Goal: Information Seeking & Learning: Learn about a topic

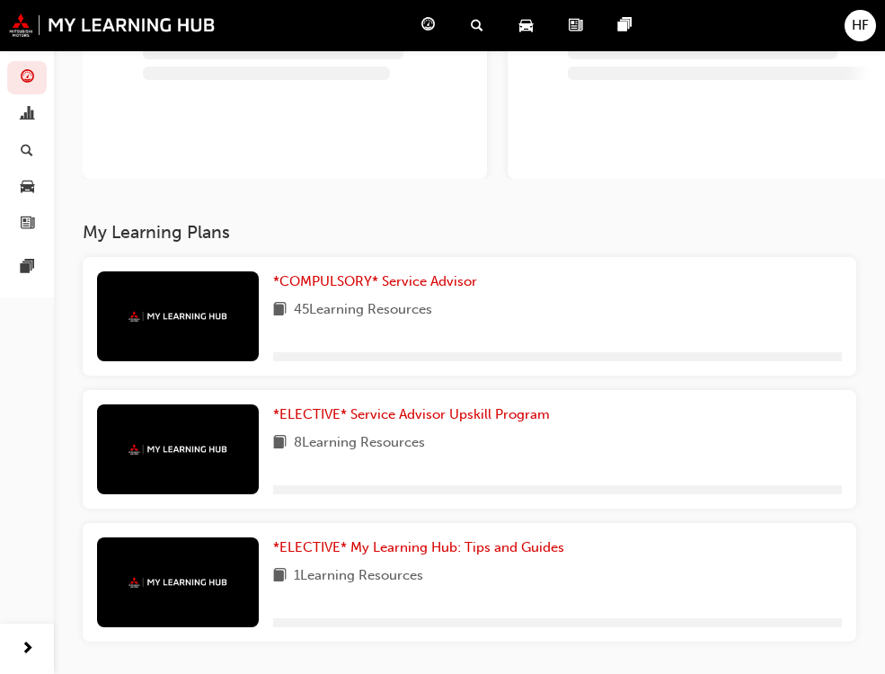
scroll to position [180, 0]
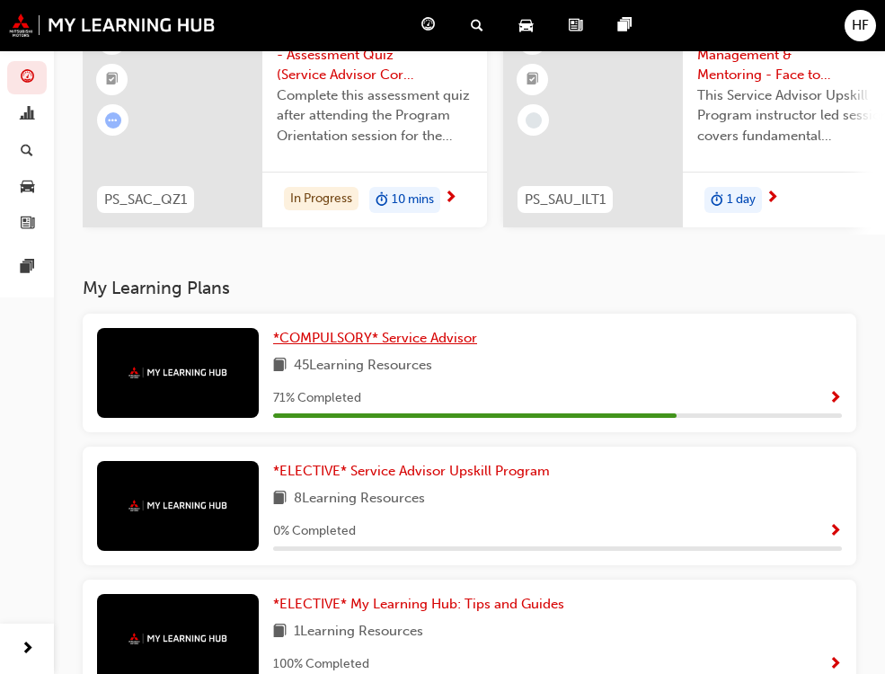
click at [273, 337] on span "*COMPULSORY* Service Advisor" at bounding box center [375, 338] width 204 height 16
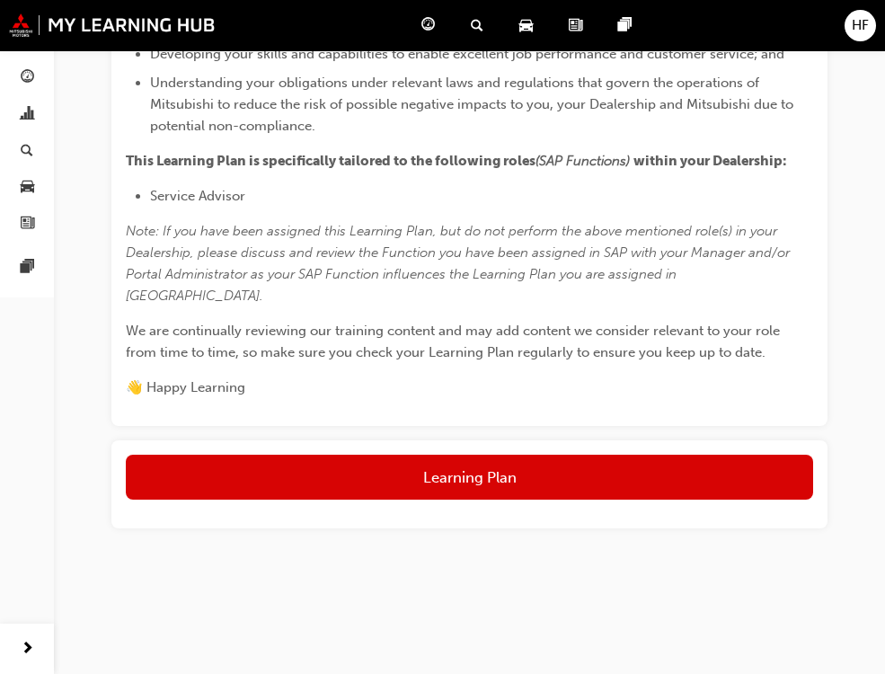
scroll to position [1126, 0]
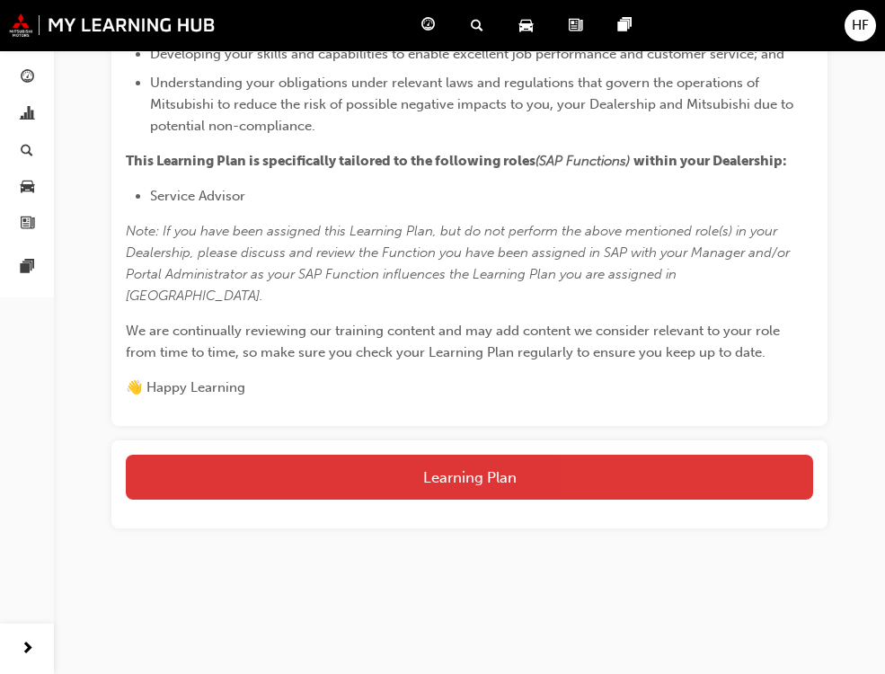
click at [439, 469] on button "Learning Plan" at bounding box center [469, 477] width 687 height 45
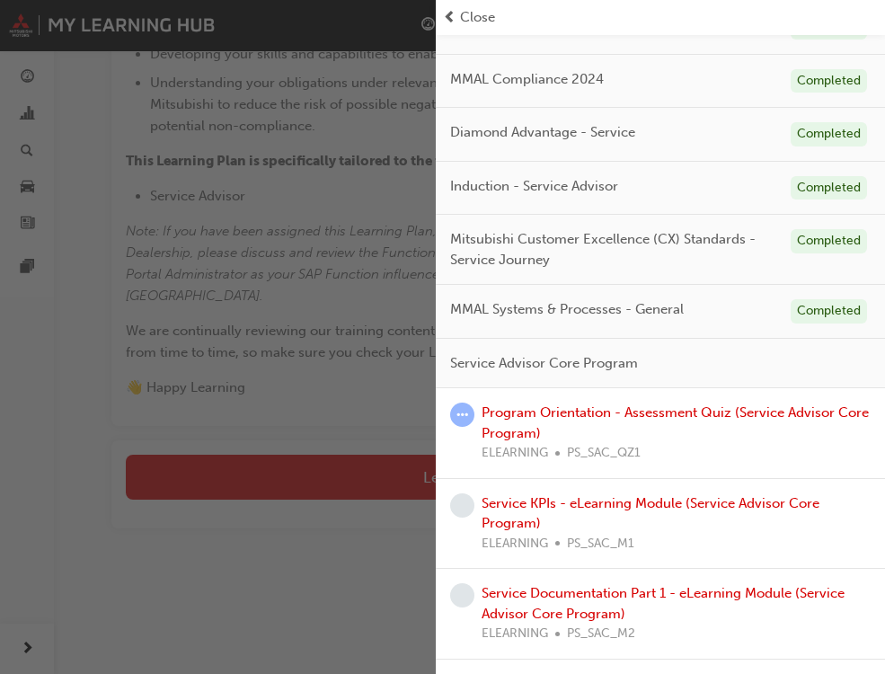
scroll to position [270, 0]
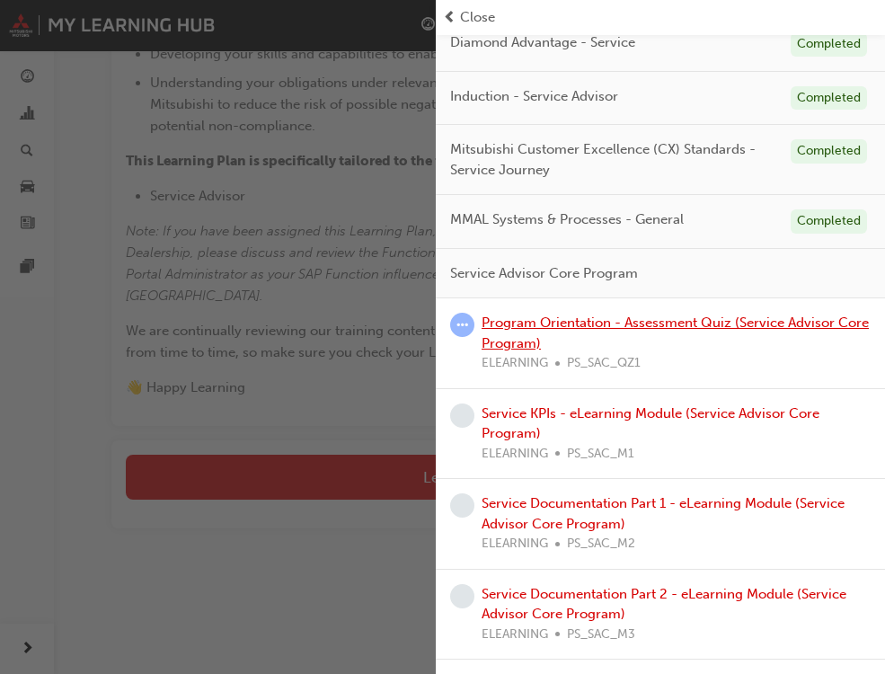
click at [519, 334] on link "Program Orientation - Assessment Quiz (Service Advisor Core Program)" at bounding box center [675, 333] width 387 height 37
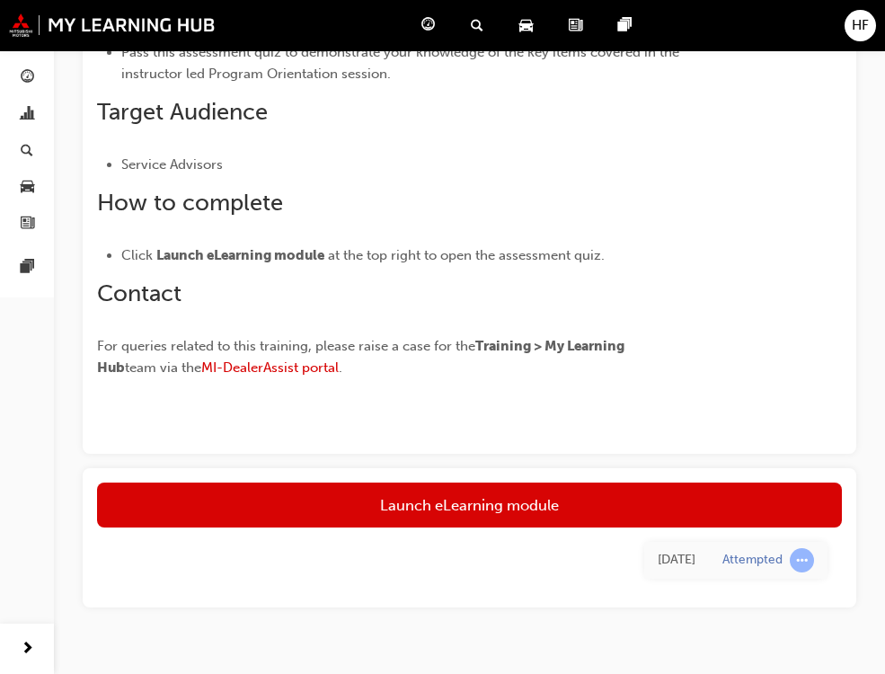
scroll to position [513, 0]
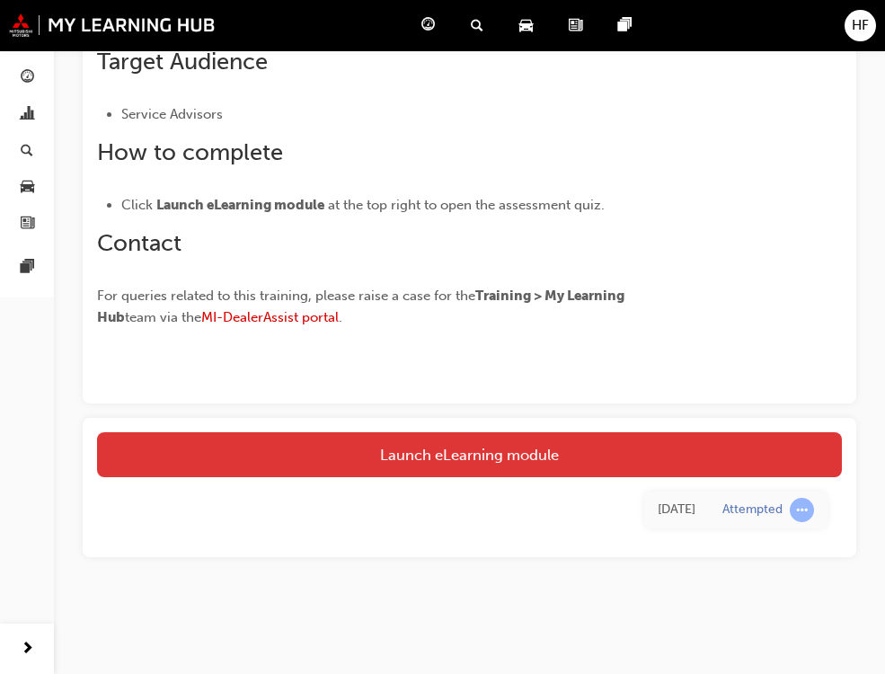
click at [499, 454] on link "Launch eLearning module" at bounding box center [469, 454] width 745 height 45
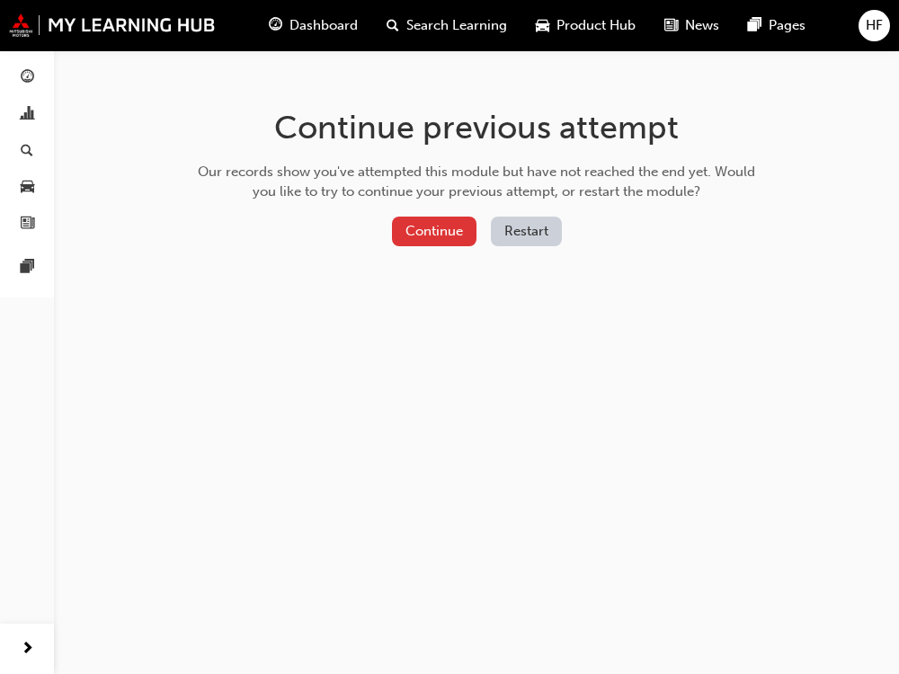
click at [437, 238] on button "Continue" at bounding box center [434, 232] width 84 height 30
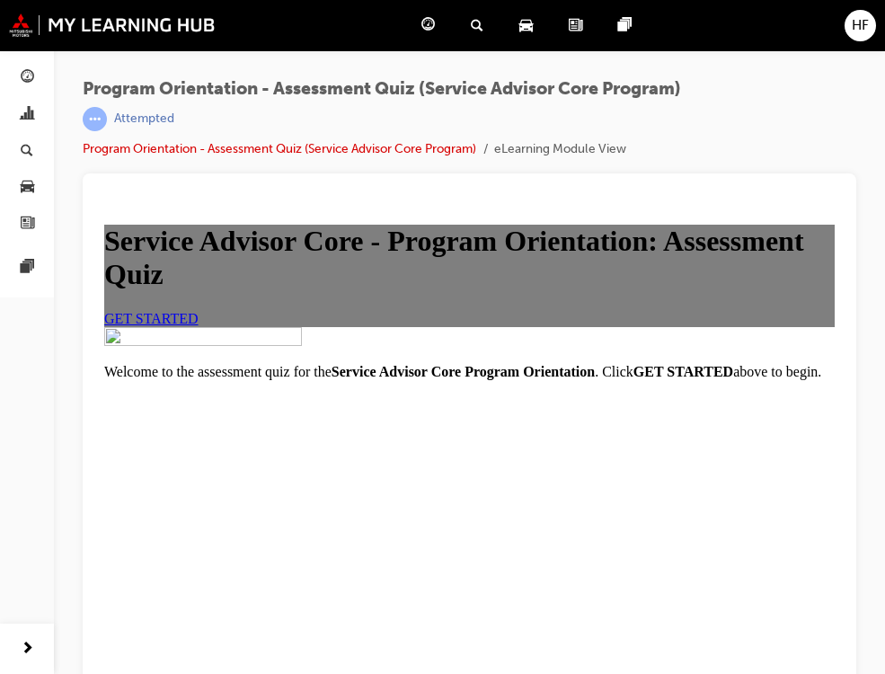
click at [199, 326] on link "GET STARTED" at bounding box center [151, 318] width 94 height 15
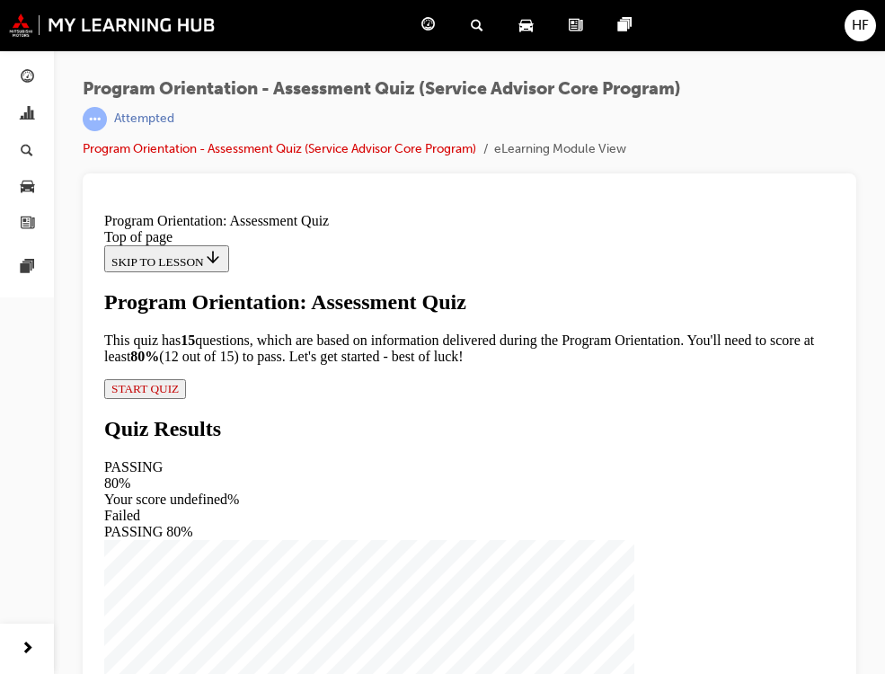
scroll to position [205, 0]
drag, startPoint x: 303, startPoint y: 578, endPoint x: 643, endPoint y: 590, distance: 340.8
click at [179, 395] on span "START QUIZ" at bounding box center [144, 388] width 67 height 13
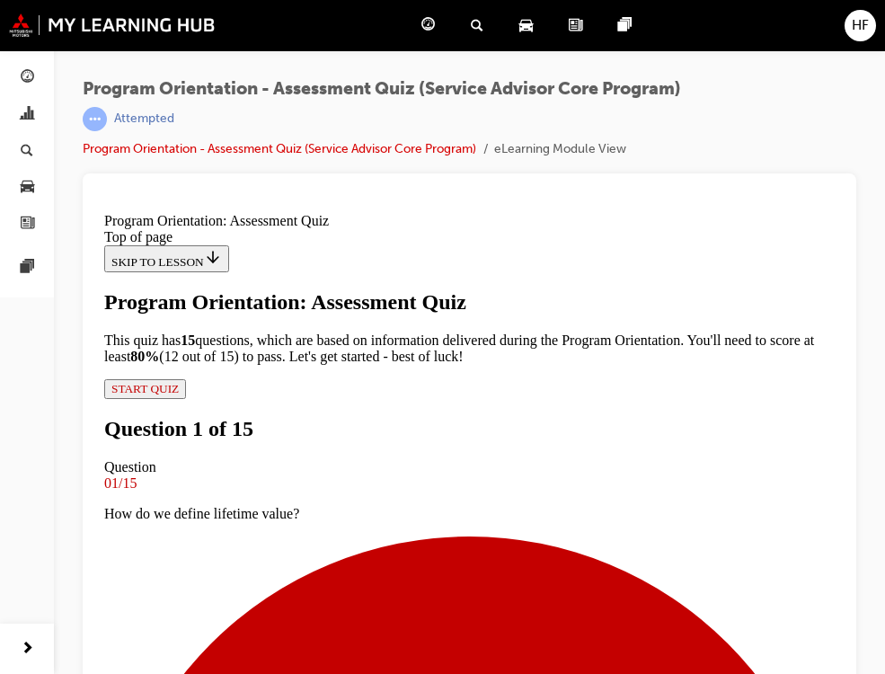
scroll to position [449, 0]
drag, startPoint x: 297, startPoint y: 314, endPoint x: 303, endPoint y: 323, distance: 10.5
drag, startPoint x: 478, startPoint y: 556, endPoint x: 652, endPoint y: 561, distance: 173.5
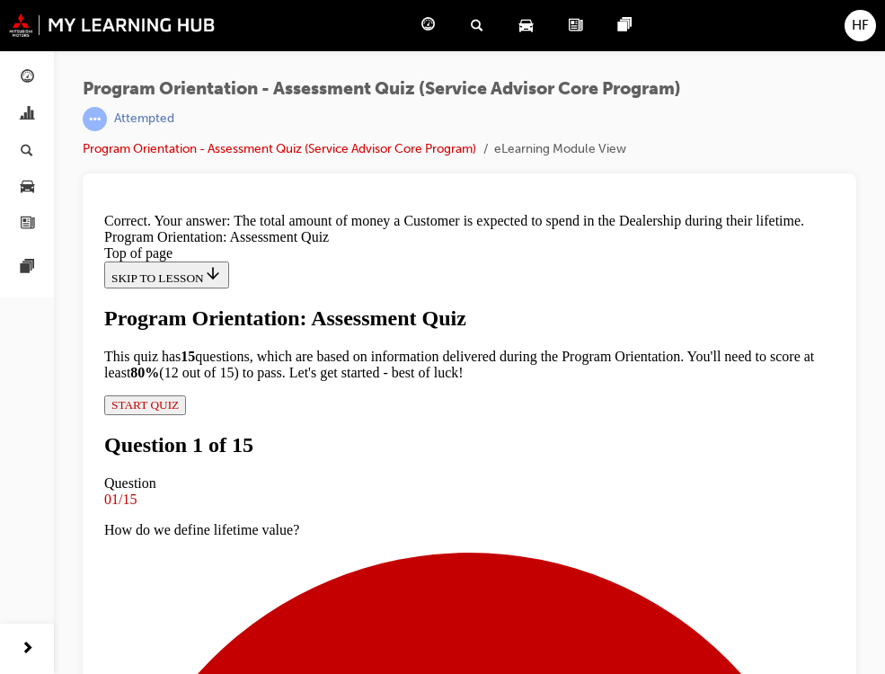
scroll to position [529, 0]
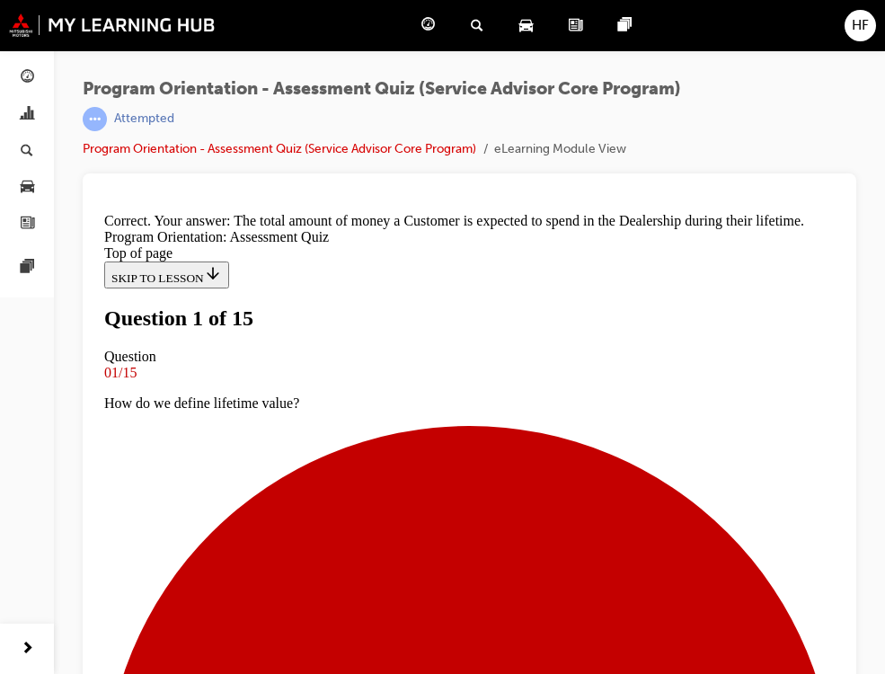
scroll to position [270, 0]
drag, startPoint x: 292, startPoint y: 283, endPoint x: 317, endPoint y: 321, distance: 45.4
drag, startPoint x: 279, startPoint y: 350, endPoint x: 332, endPoint y: 447, distance: 109.8
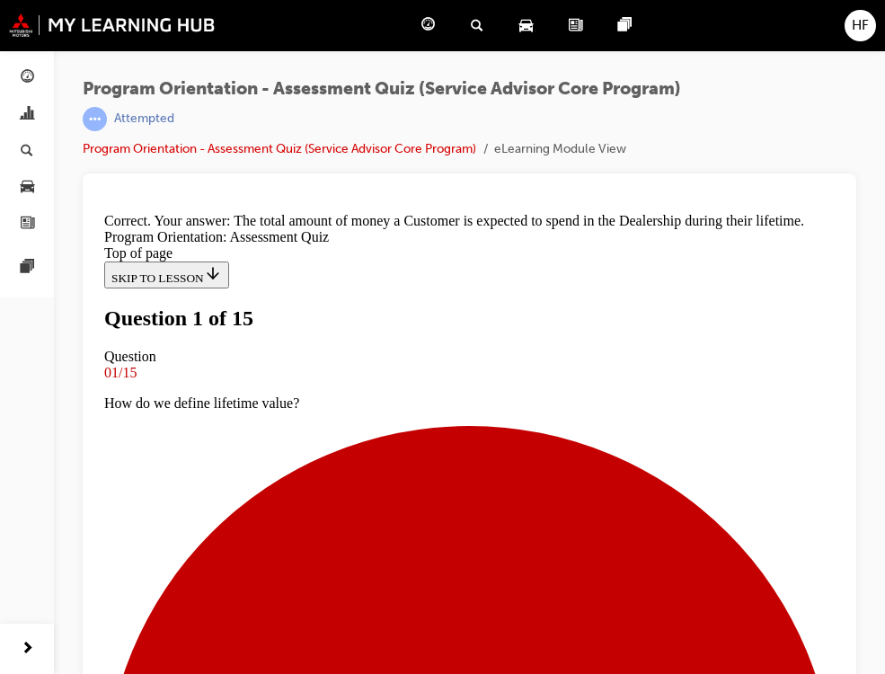
drag, startPoint x: 284, startPoint y: 425, endPoint x: 395, endPoint y: 538, distance: 158.9
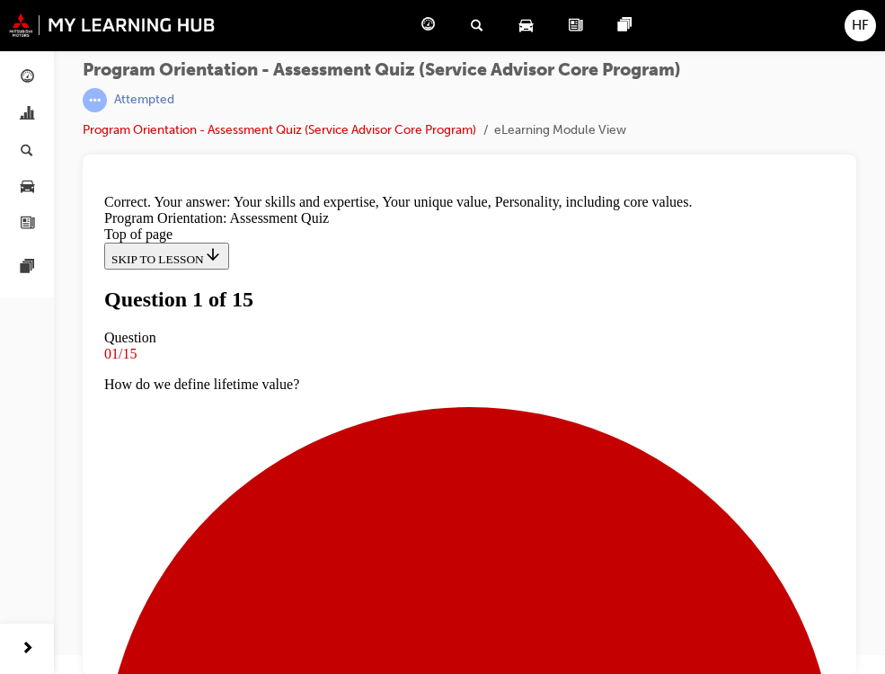
scroll to position [24, 0]
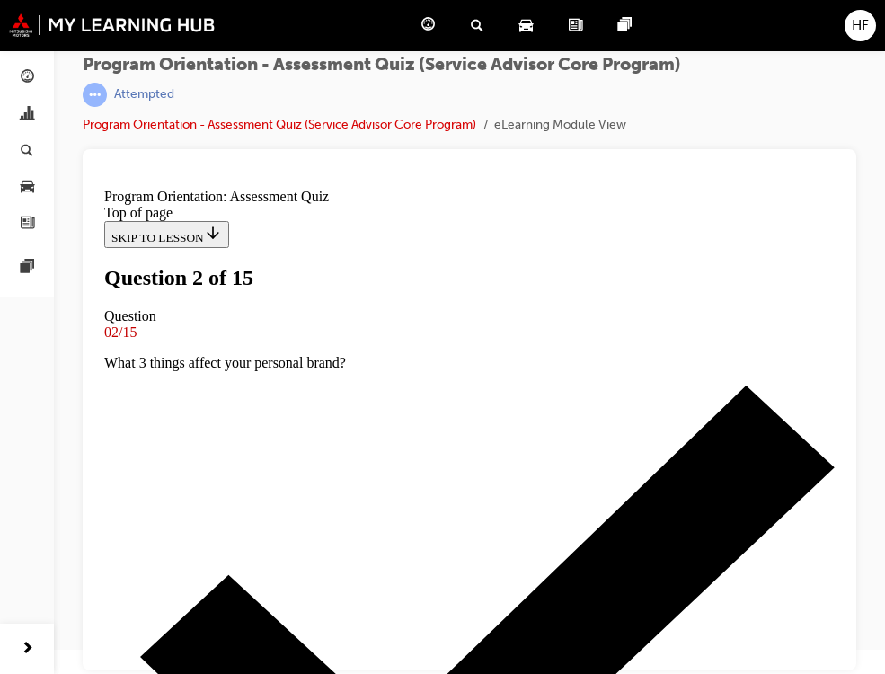
scroll to position [180, 0]
drag, startPoint x: 281, startPoint y: 377, endPoint x: 298, endPoint y: 382, distance: 17.7
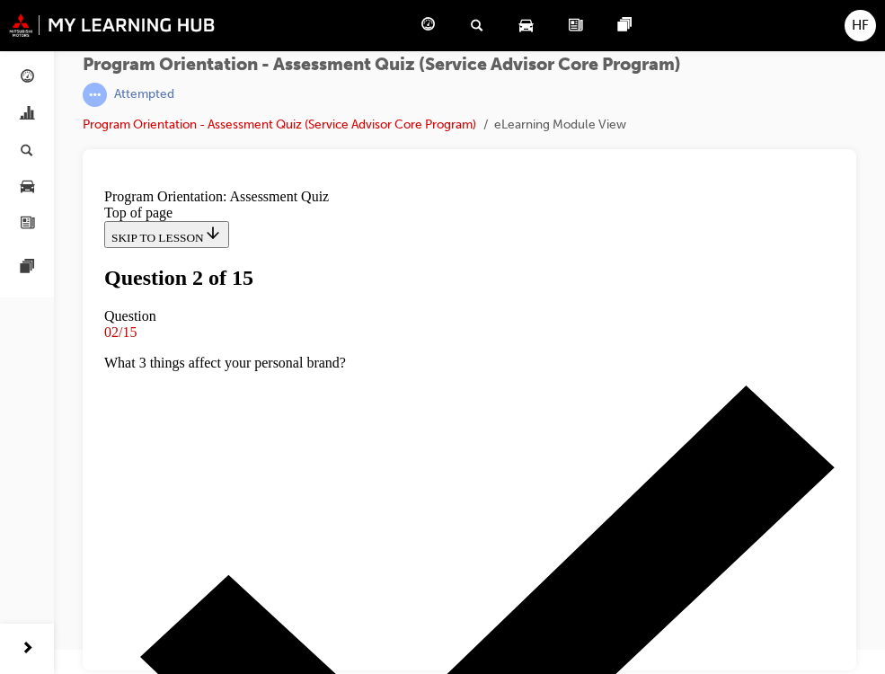
scroll to position [180, 0]
drag, startPoint x: 545, startPoint y: 296, endPoint x: 271, endPoint y: 275, distance: 274.9
drag, startPoint x: 271, startPoint y: 275, endPoint x: 309, endPoint y: 268, distance: 38.4
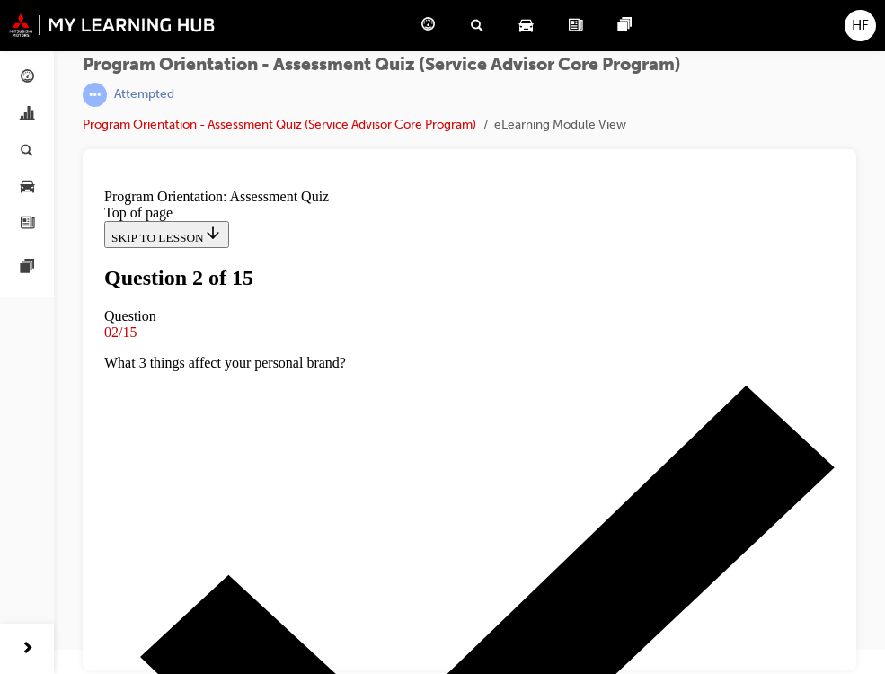
drag, startPoint x: 537, startPoint y: 296, endPoint x: 248, endPoint y: 263, distance: 291.2
drag, startPoint x: 248, startPoint y: 263, endPoint x: 288, endPoint y: 270, distance: 41.1
copy p "Which of the below questions help form a professional brand narrative? Select a…"
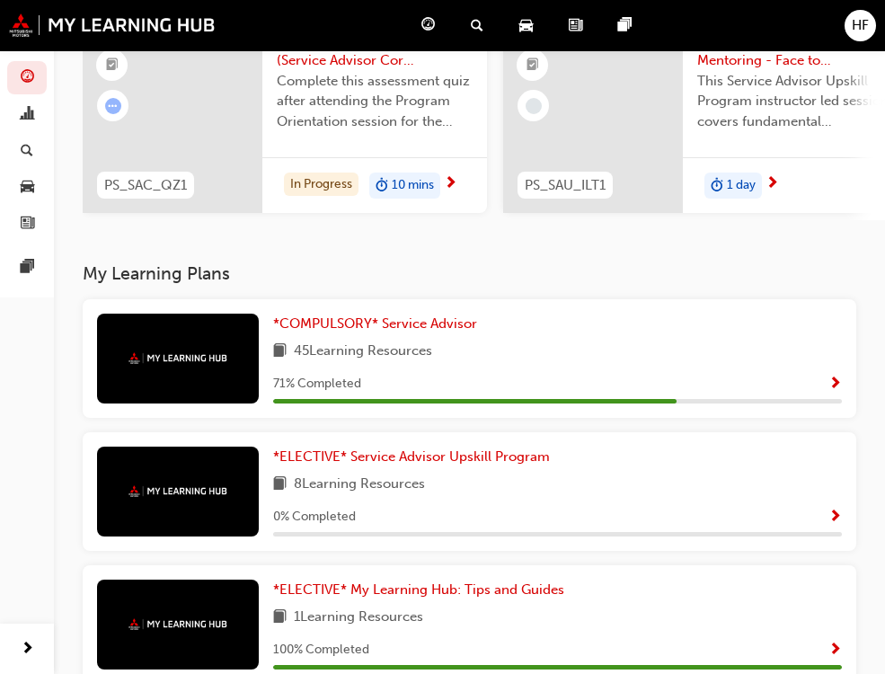
scroll to position [180, 0]
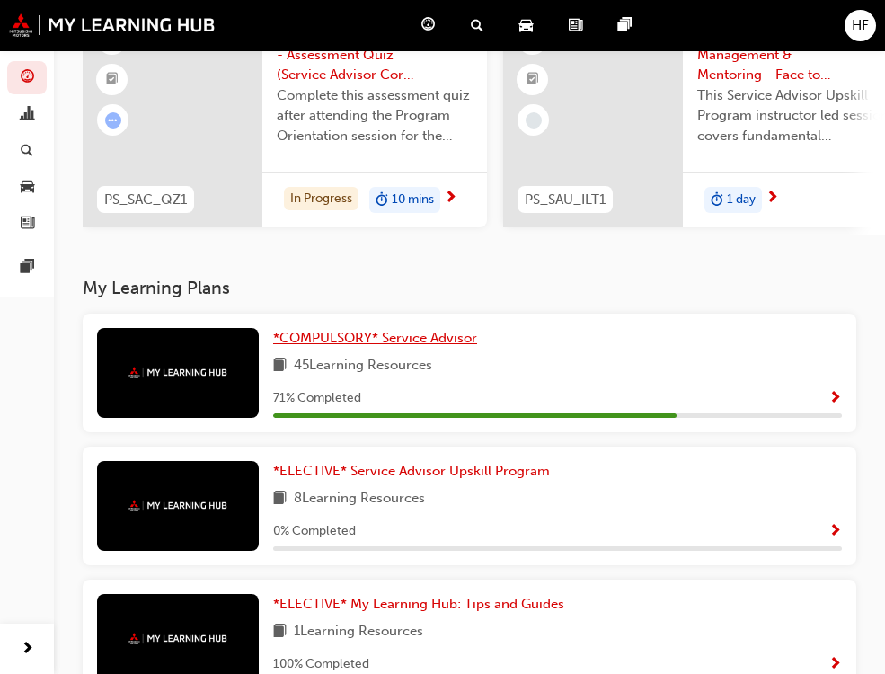
click at [274, 342] on span "*COMPULSORY* Service Advisor" at bounding box center [375, 338] width 204 height 16
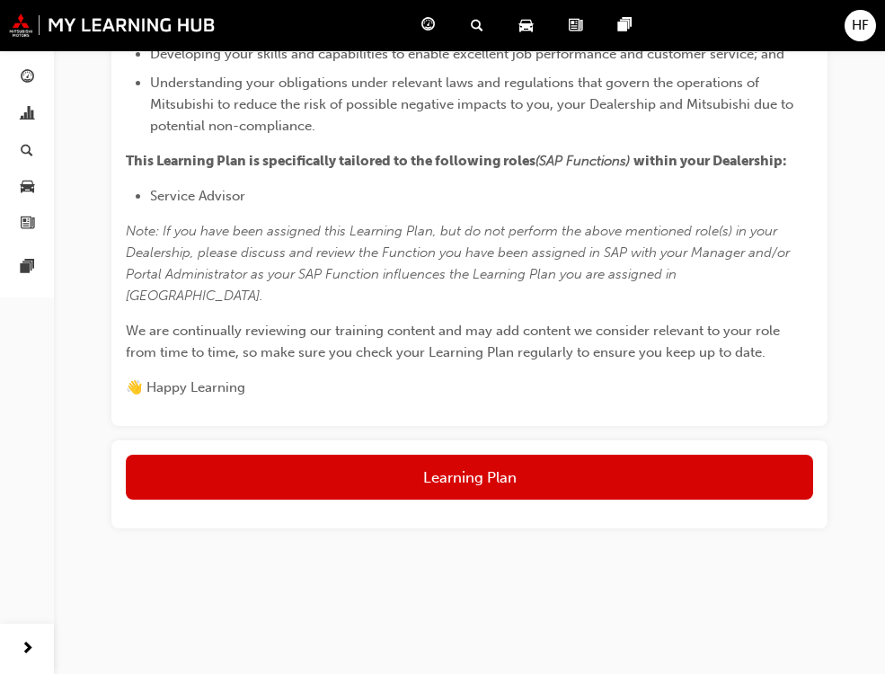
scroll to position [1126, 0]
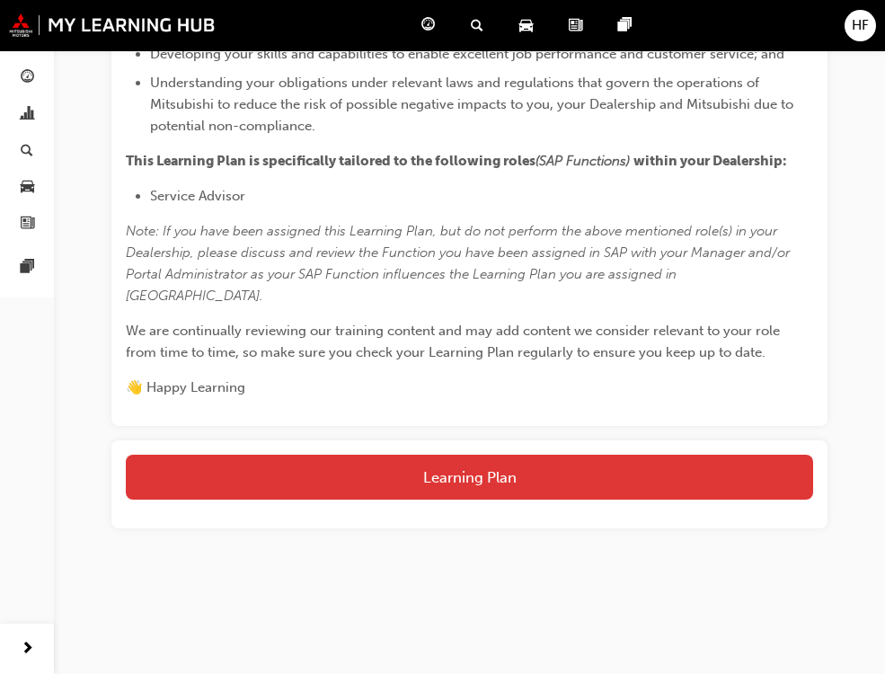
click at [515, 465] on button "Learning Plan" at bounding box center [469, 477] width 687 height 45
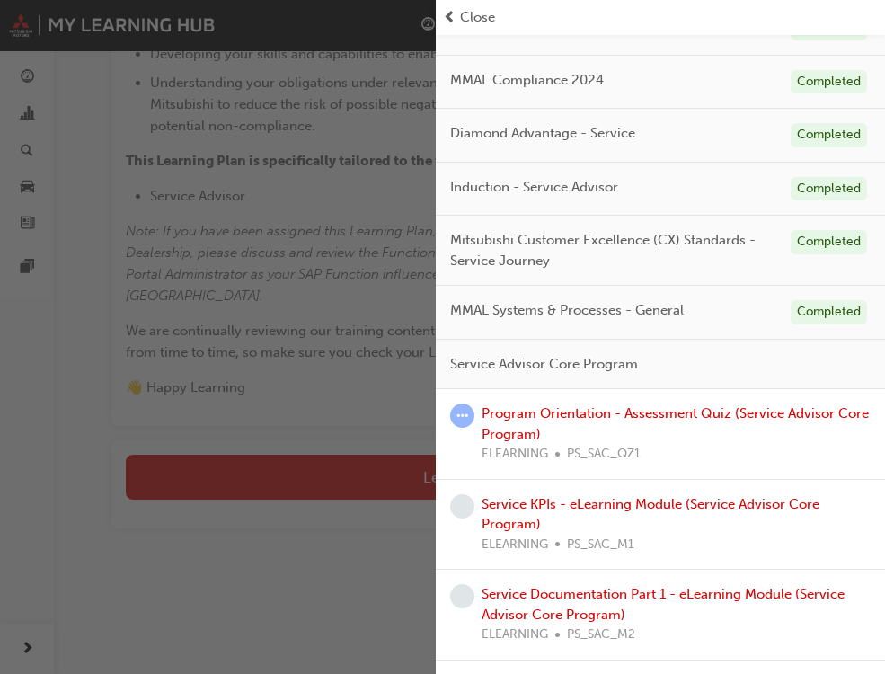
scroll to position [180, 0]
click at [621, 415] on link "Program Orientation - Assessment Quiz (Service Advisor Core Program)" at bounding box center [675, 422] width 387 height 37
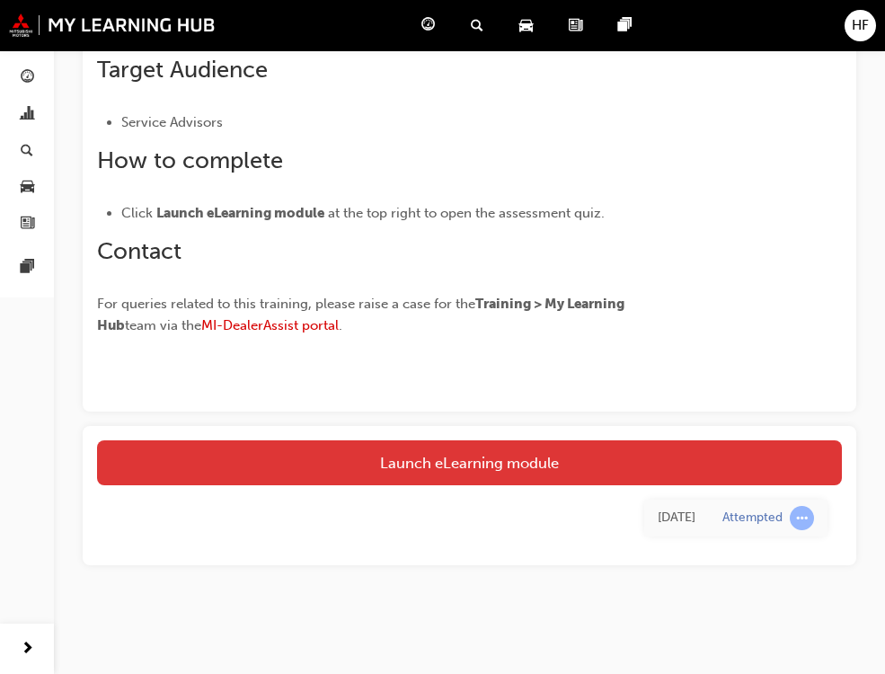
scroll to position [513, 0]
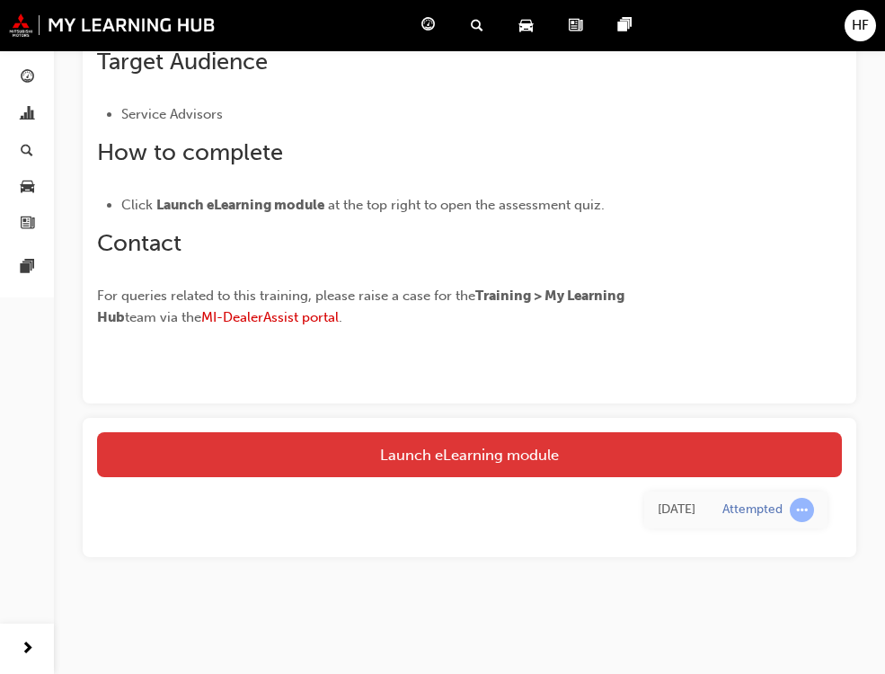
click at [486, 460] on link "Launch eLearning module" at bounding box center [469, 454] width 745 height 45
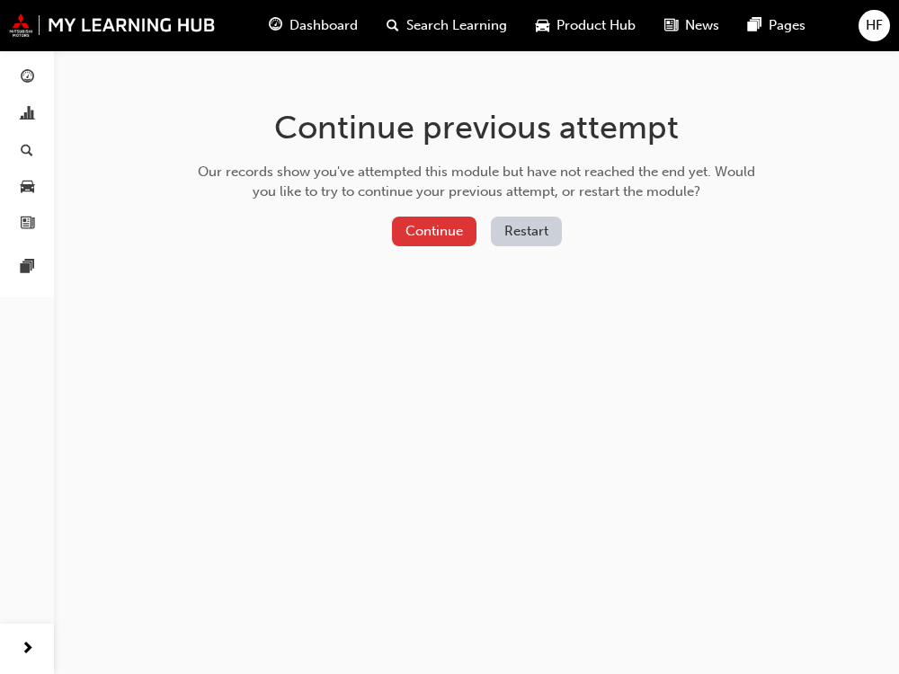
click at [413, 223] on button "Continue" at bounding box center [434, 232] width 84 height 30
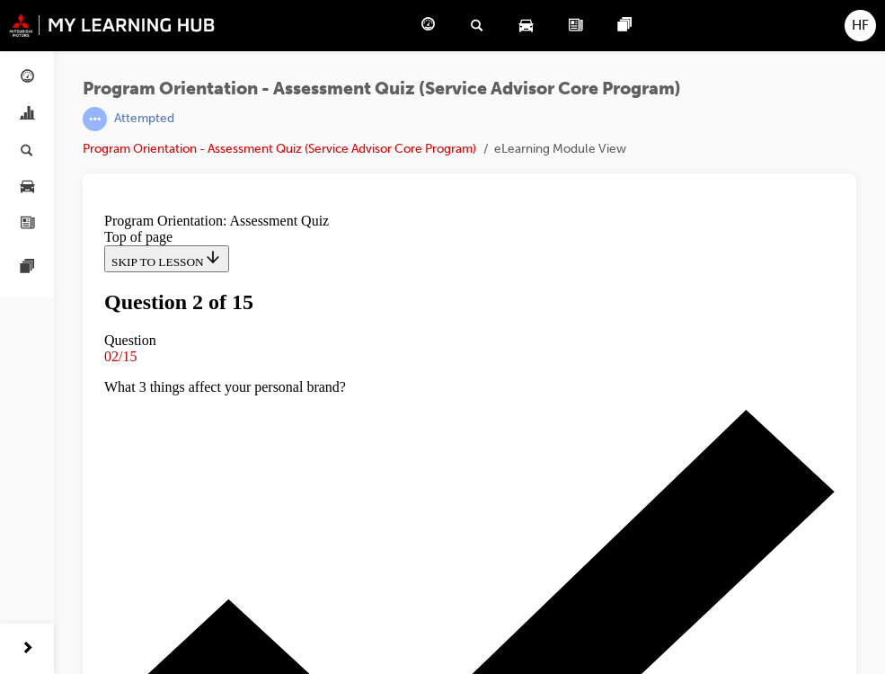
scroll to position [180, 0]
drag, startPoint x: 488, startPoint y: 530, endPoint x: 505, endPoint y: 530, distance: 17.1
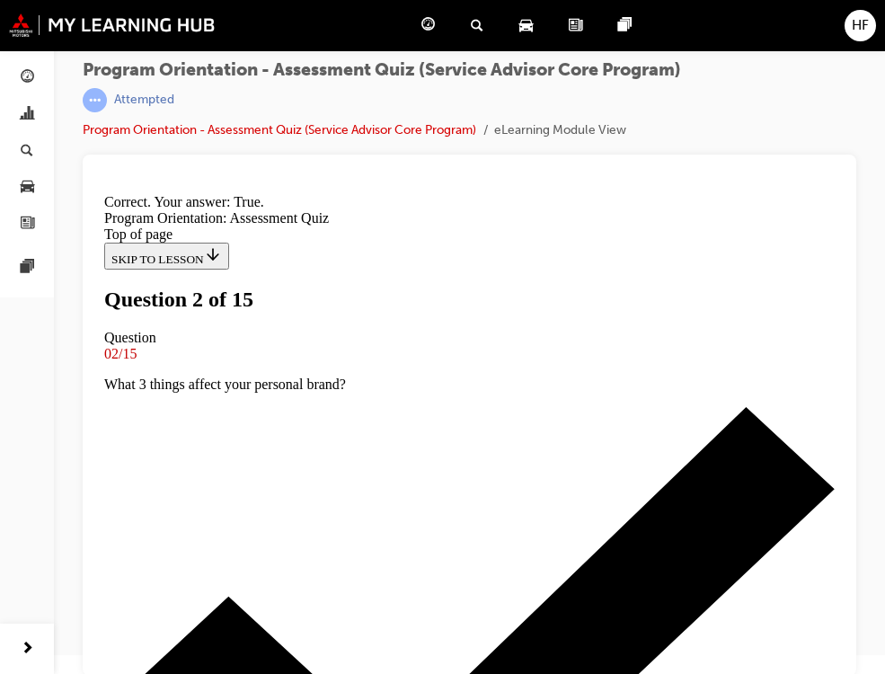
scroll to position [24, 0]
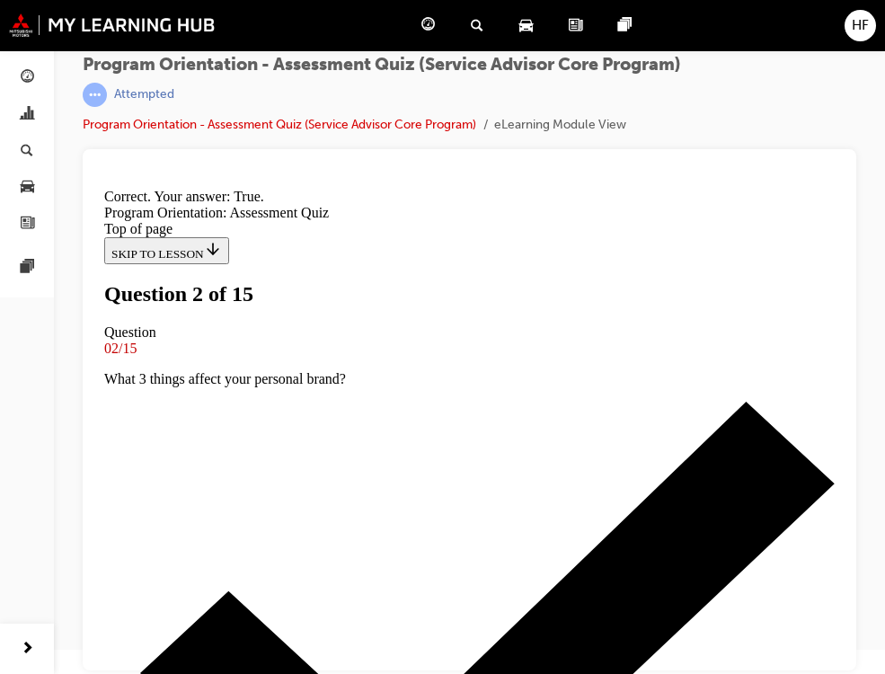
drag, startPoint x: 474, startPoint y: 585, endPoint x: 498, endPoint y: 588, distance: 23.5
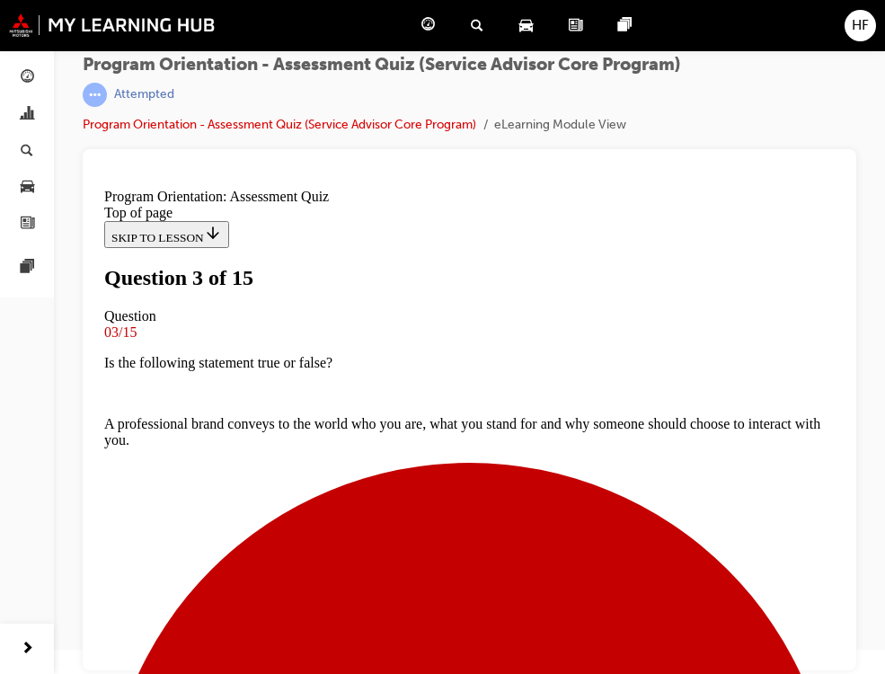
scroll to position [359, 0]
drag, startPoint x: 283, startPoint y: 506, endPoint x: 297, endPoint y: 506, distance: 14.4
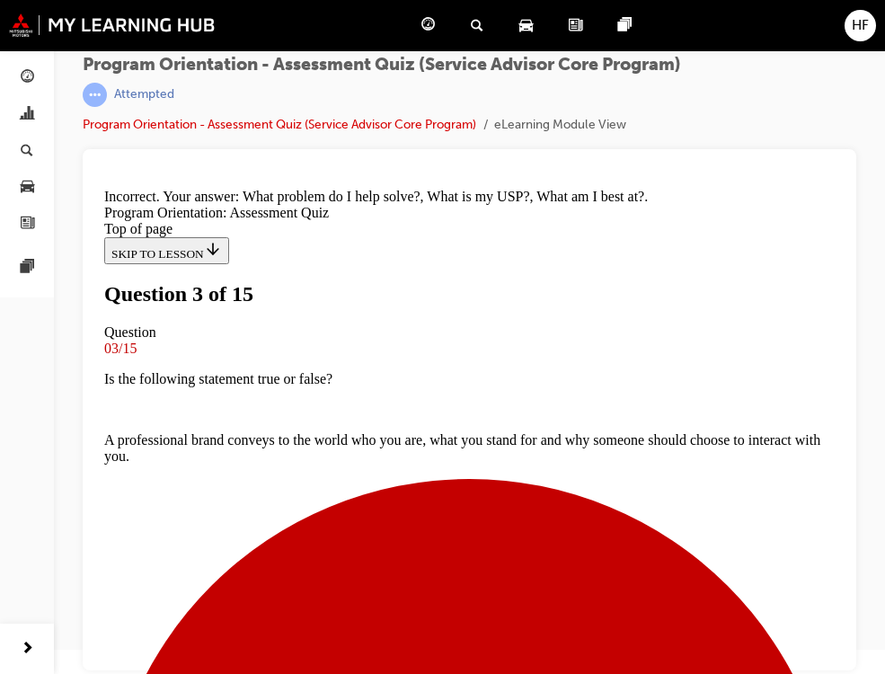
scroll to position [542, 0]
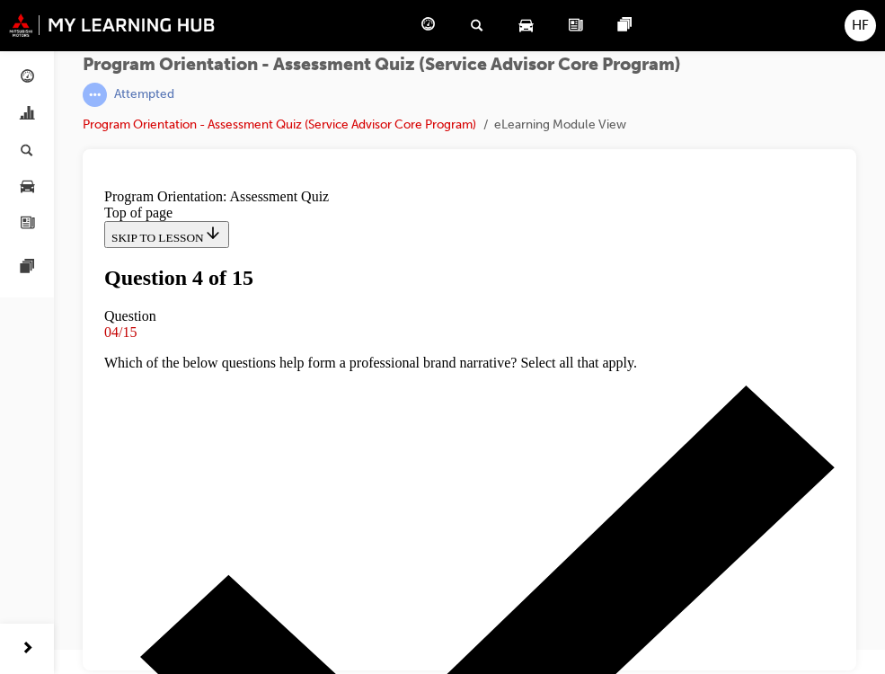
scroll to position [359, 0]
drag, startPoint x: 448, startPoint y: 576, endPoint x: 504, endPoint y: 569, distance: 57.1
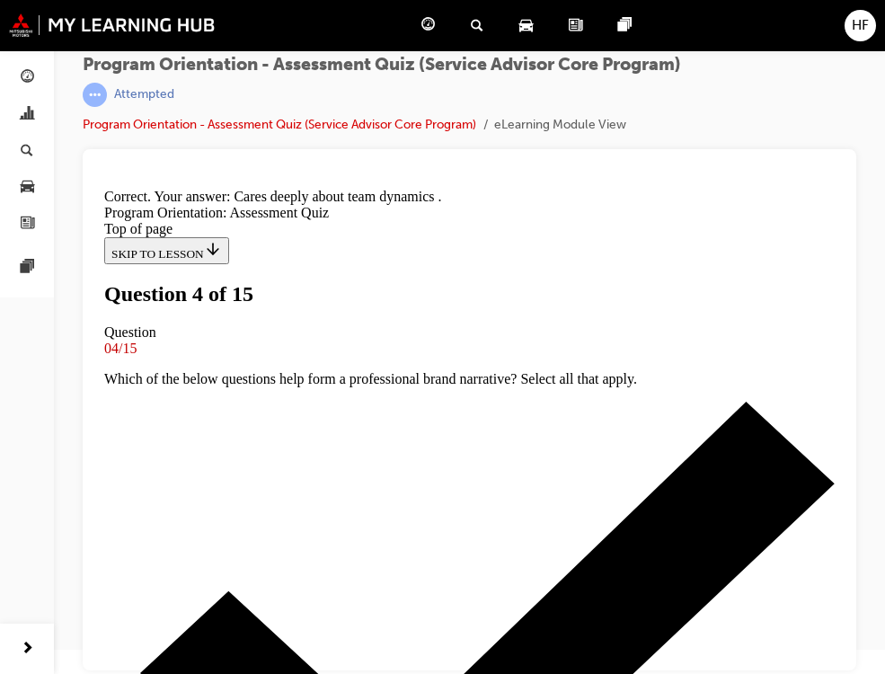
scroll to position [488, 0]
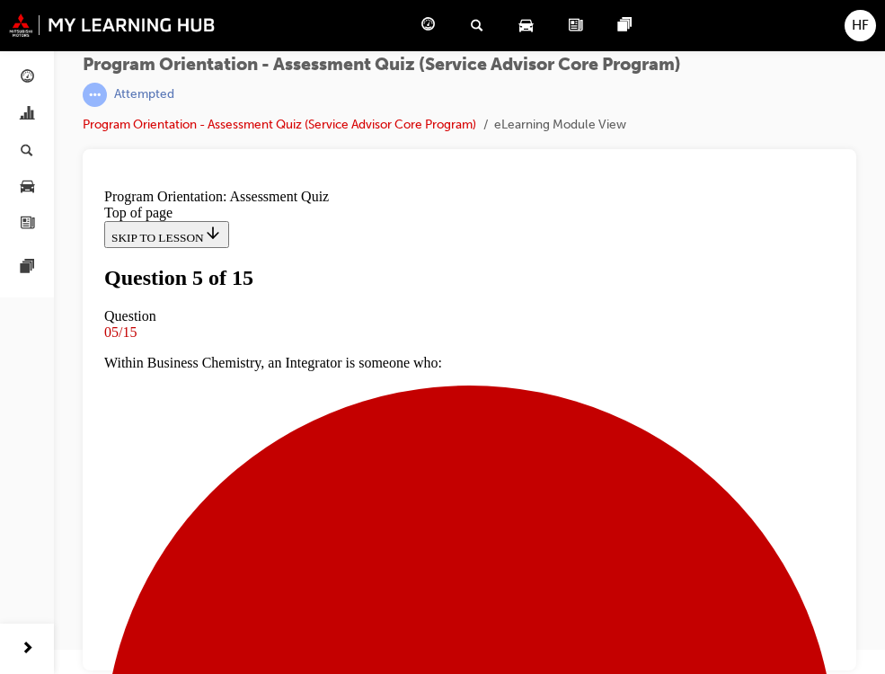
scroll to position [270, 0]
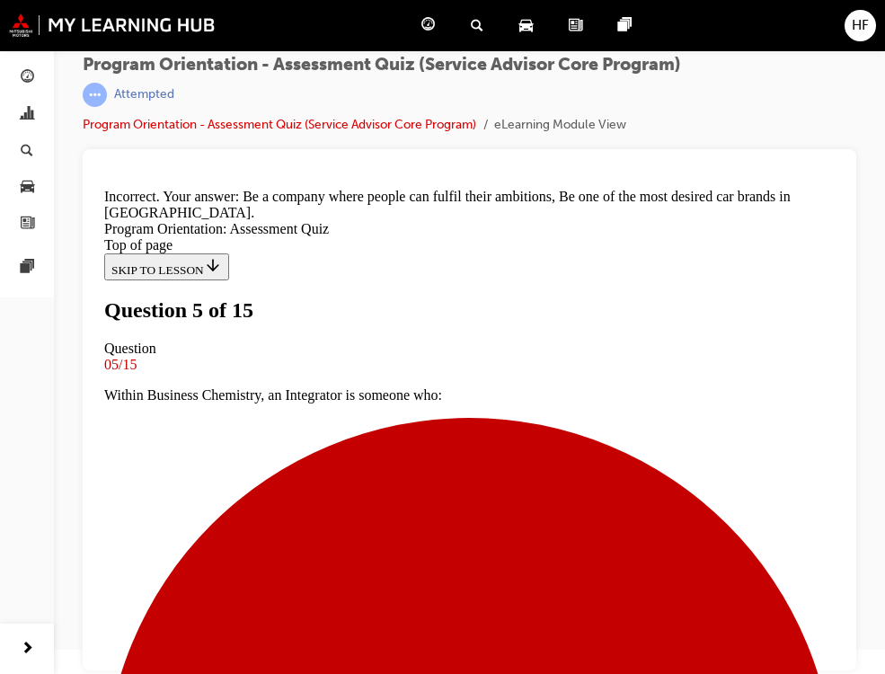
scroll to position [506, 0]
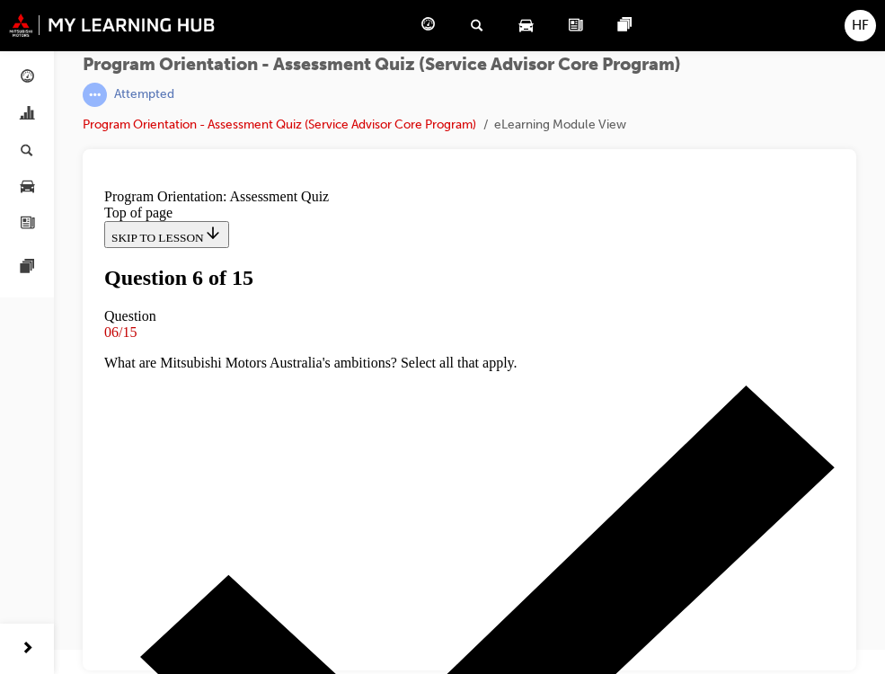
scroll to position [180, 0]
drag, startPoint x: 287, startPoint y: 367, endPoint x: 362, endPoint y: 392, distance: 79.6
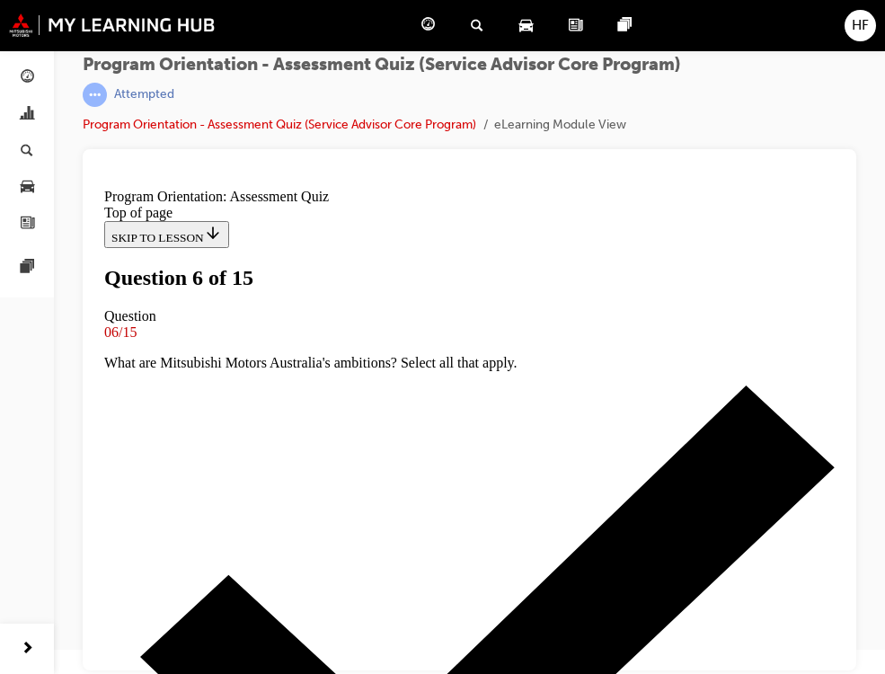
scroll to position [449, 0]
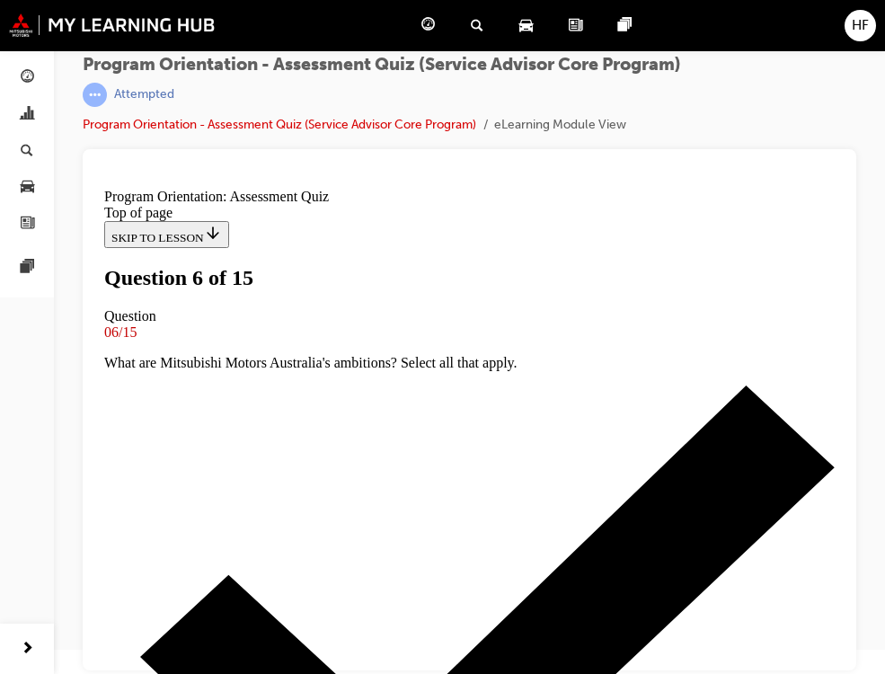
drag, startPoint x: 472, startPoint y: 508, endPoint x: 555, endPoint y: 511, distance: 83.7
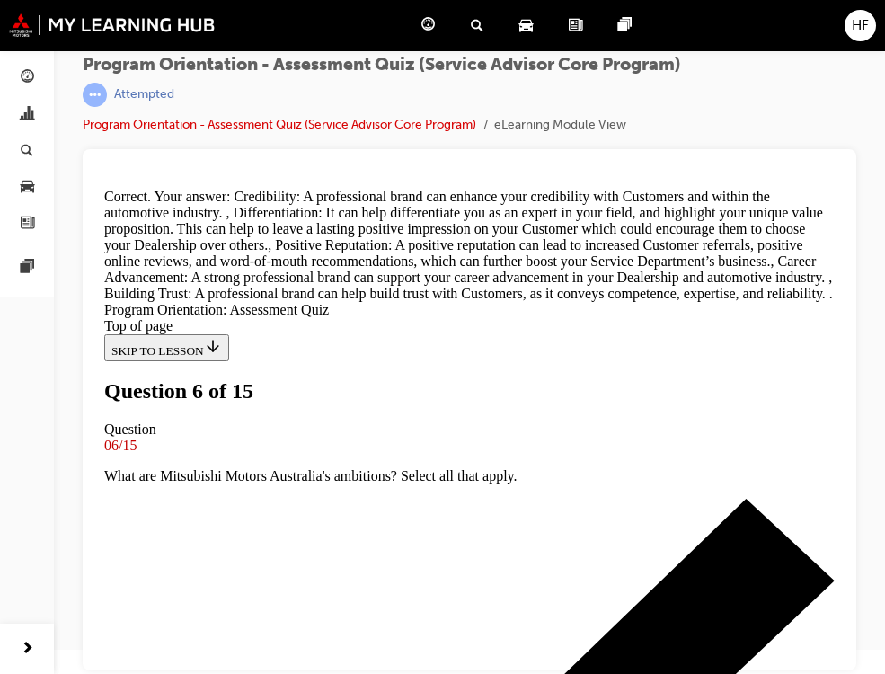
scroll to position [883, 0]
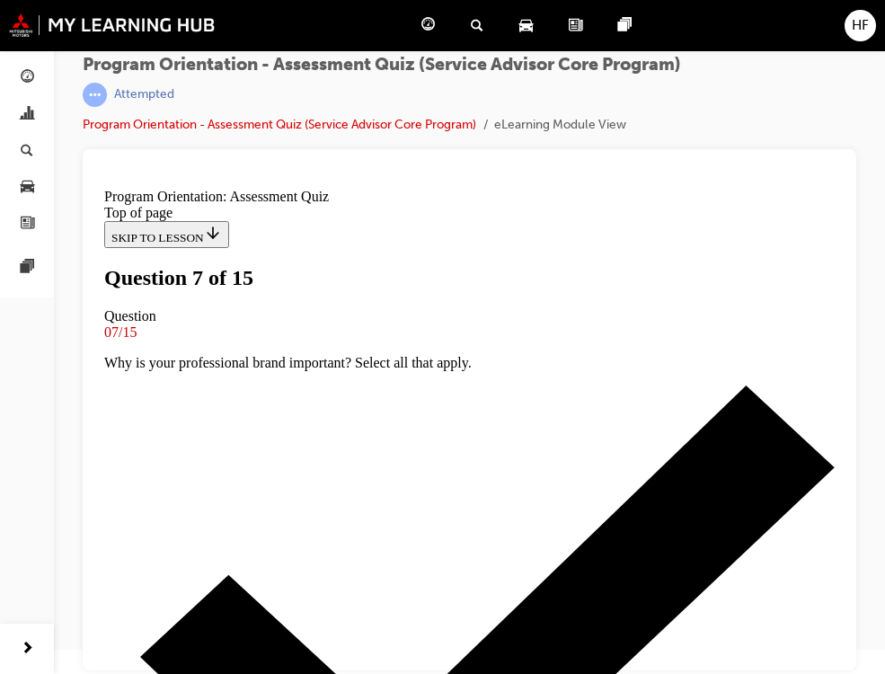
scroll to position [270, 0]
drag, startPoint x: 283, startPoint y: 406, endPoint x: 429, endPoint y: 450, distance: 152.1
drag, startPoint x: 498, startPoint y: 628, endPoint x: 544, endPoint y: 621, distance: 46.4
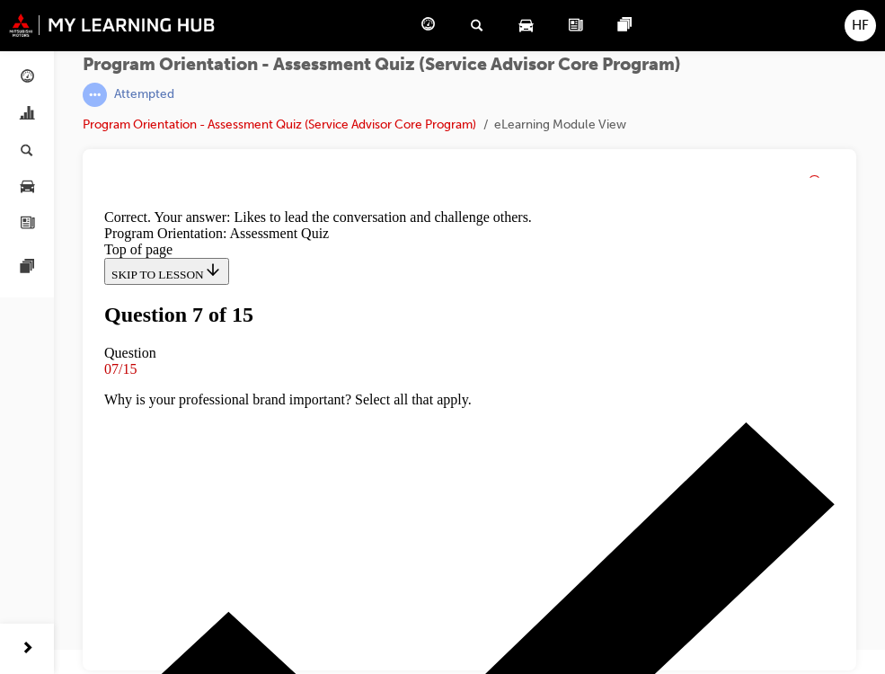
scroll to position [457, 0]
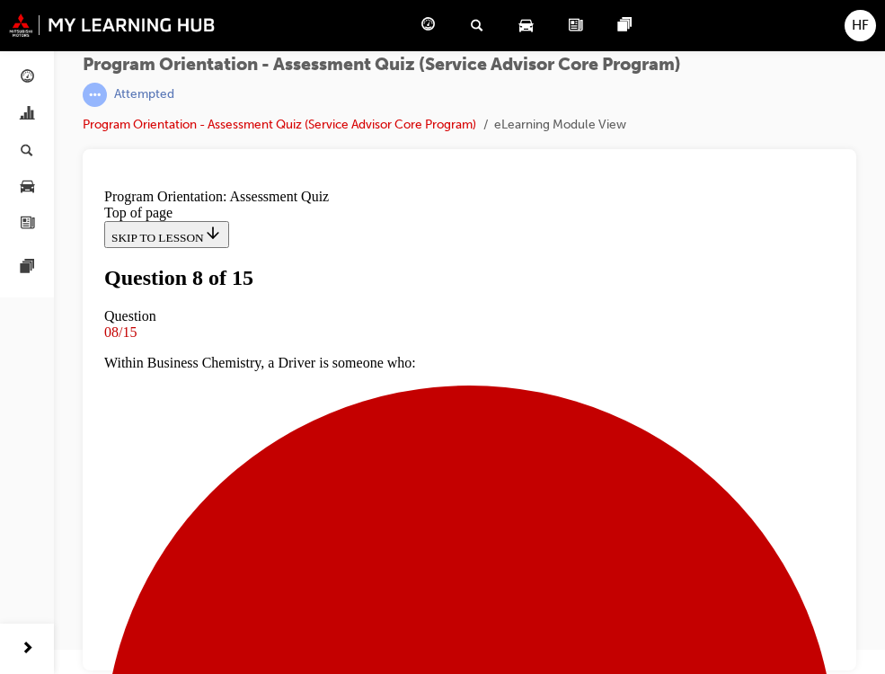
scroll to position [180, 0]
drag, startPoint x: 286, startPoint y: 550, endPoint x: 304, endPoint y: 551, distance: 18.0
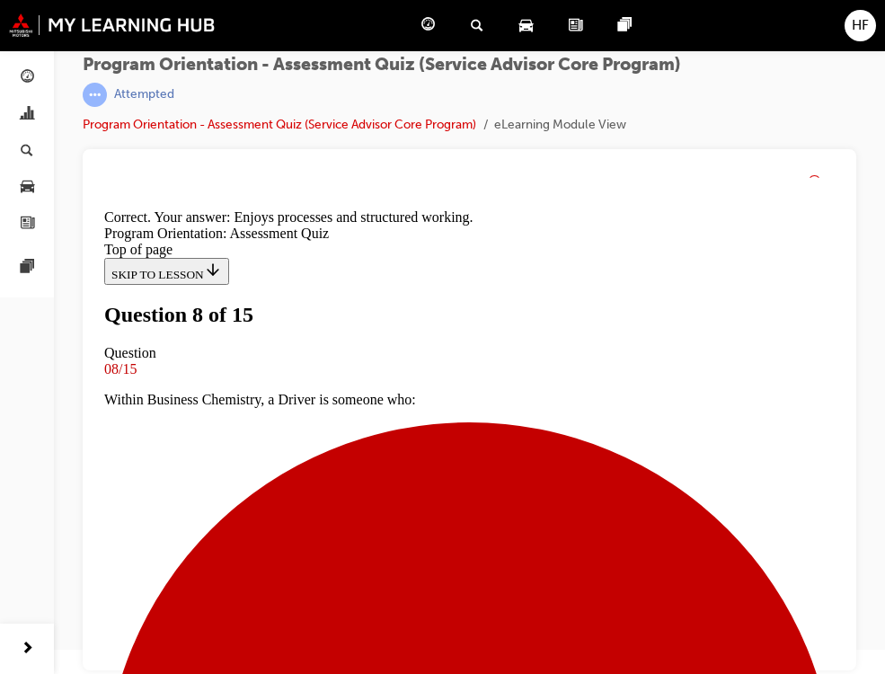
scroll to position [488, 0]
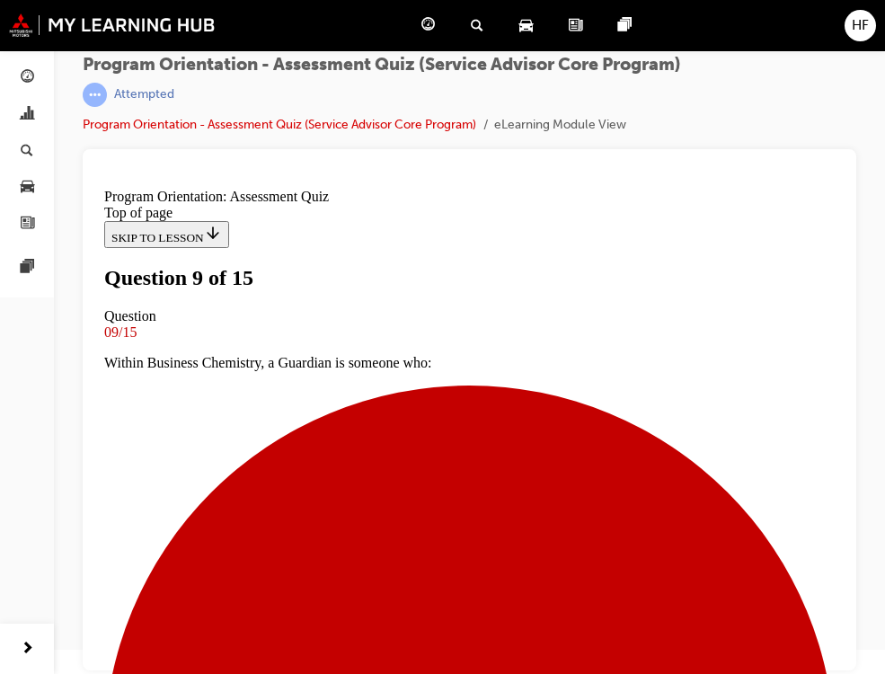
scroll to position [449, 0]
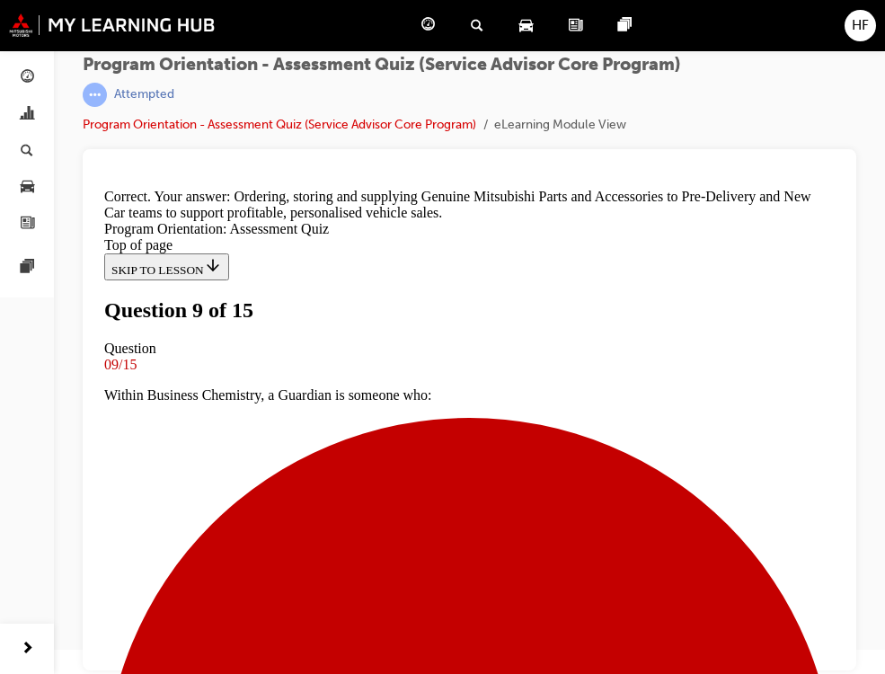
scroll to position [583, 0]
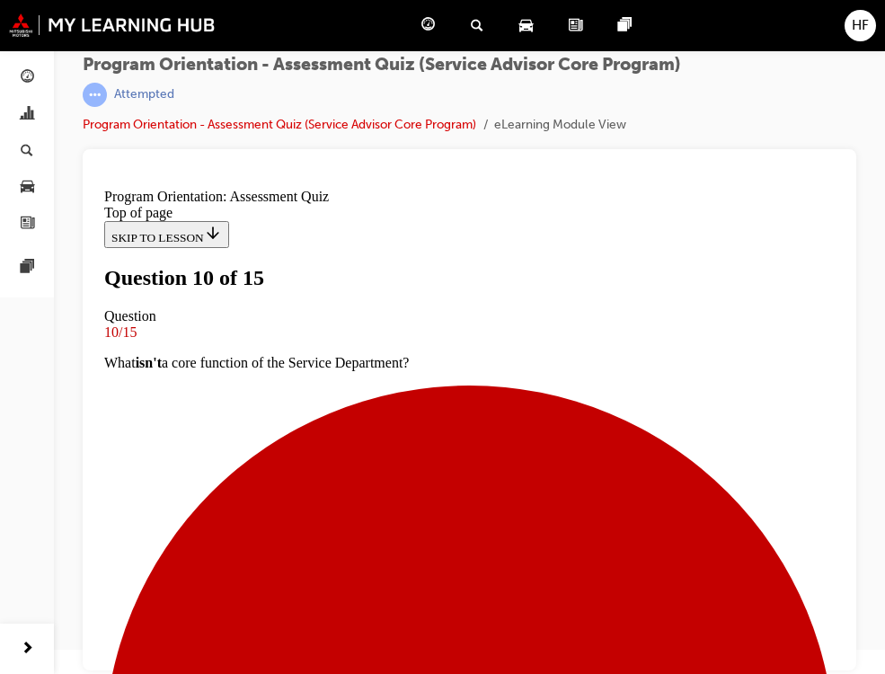
scroll to position [180, 0]
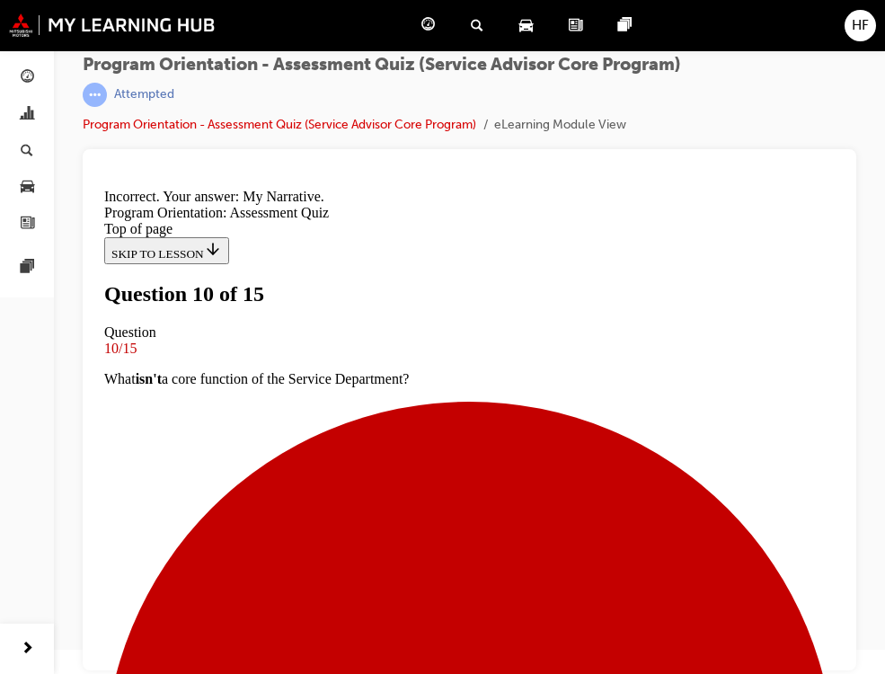
scroll to position [452, 0]
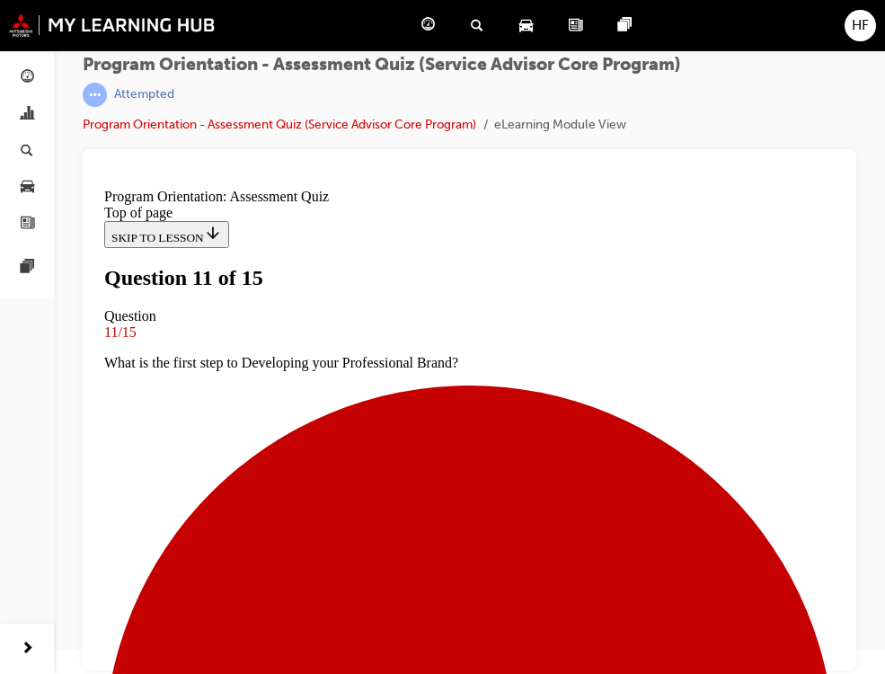
scroll to position [180, 0]
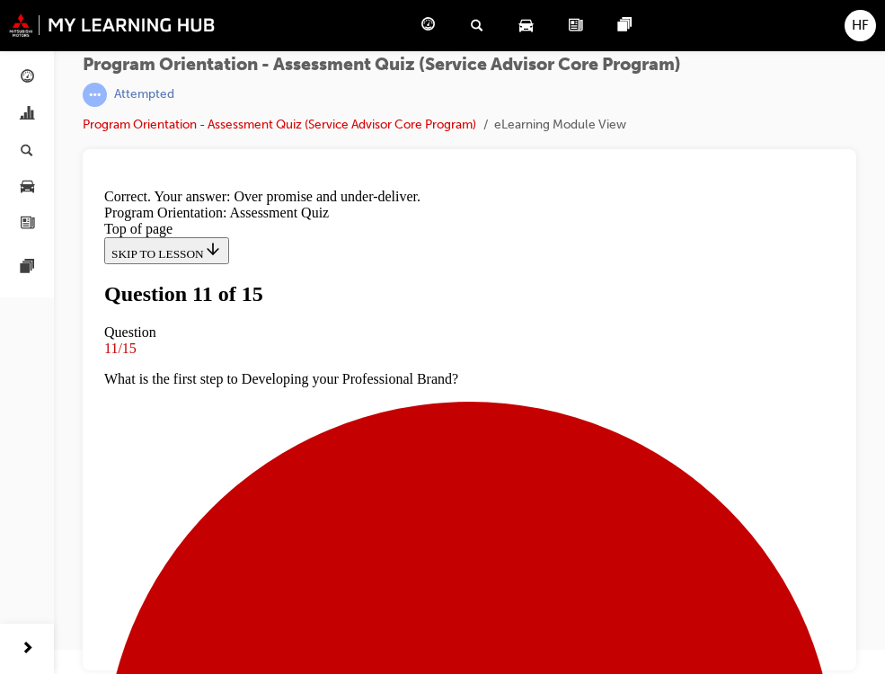
scroll to position [488, 0]
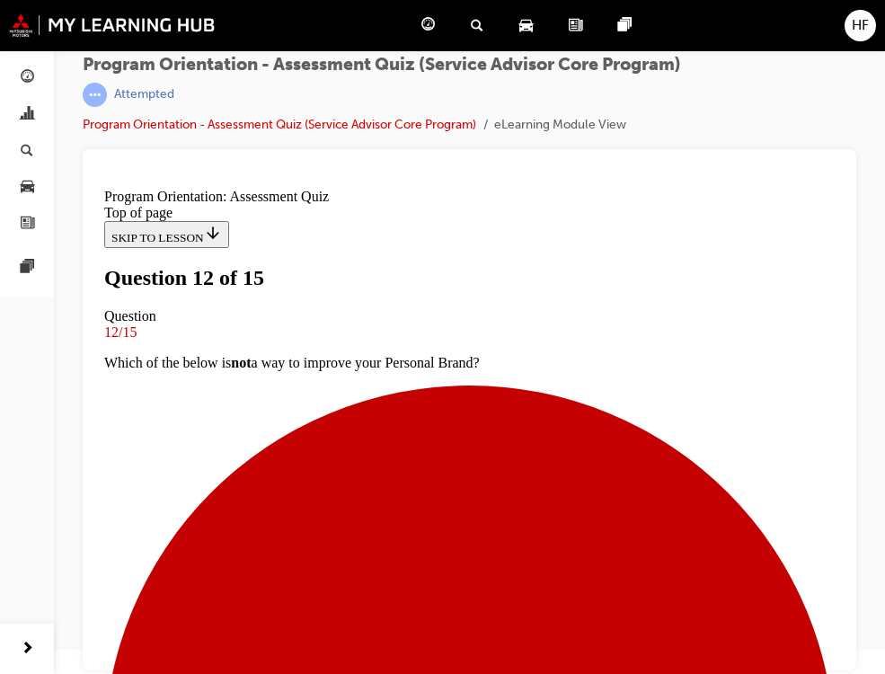
scroll to position [270, 0]
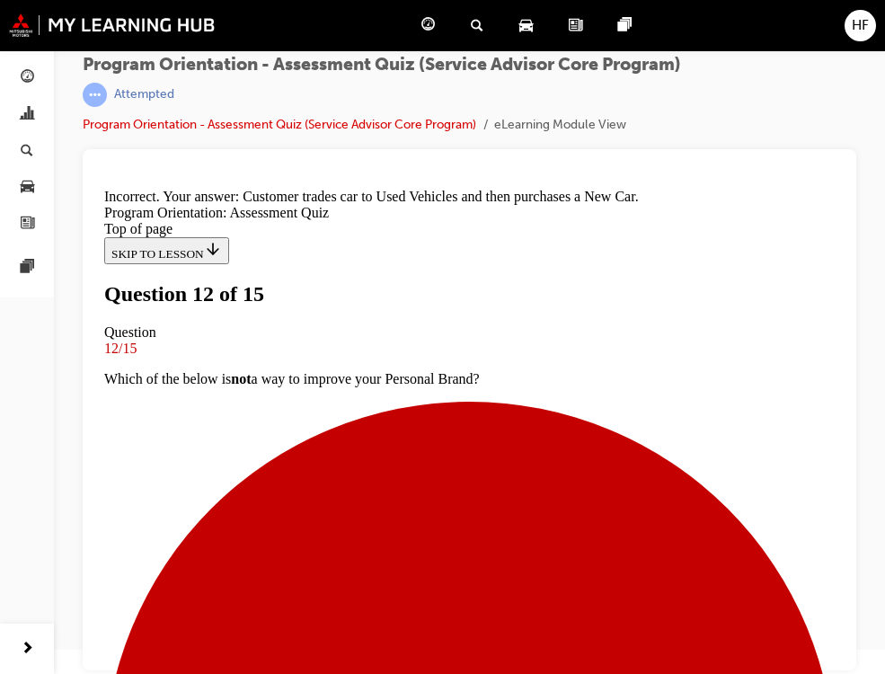
scroll to position [218, 0]
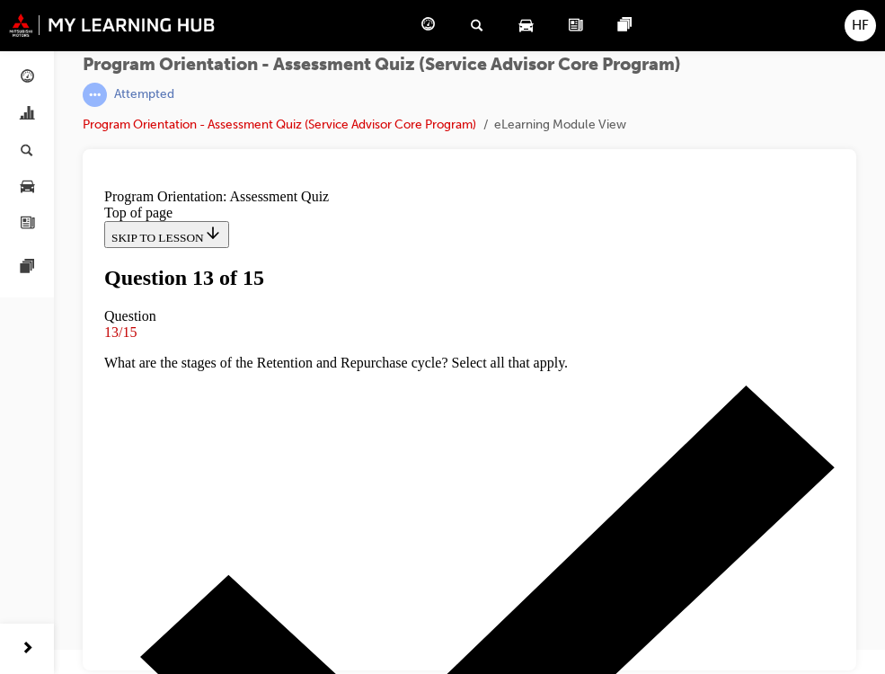
scroll to position [180, 0]
drag, startPoint x: 474, startPoint y: 508, endPoint x: 661, endPoint y: 514, distance: 187.0
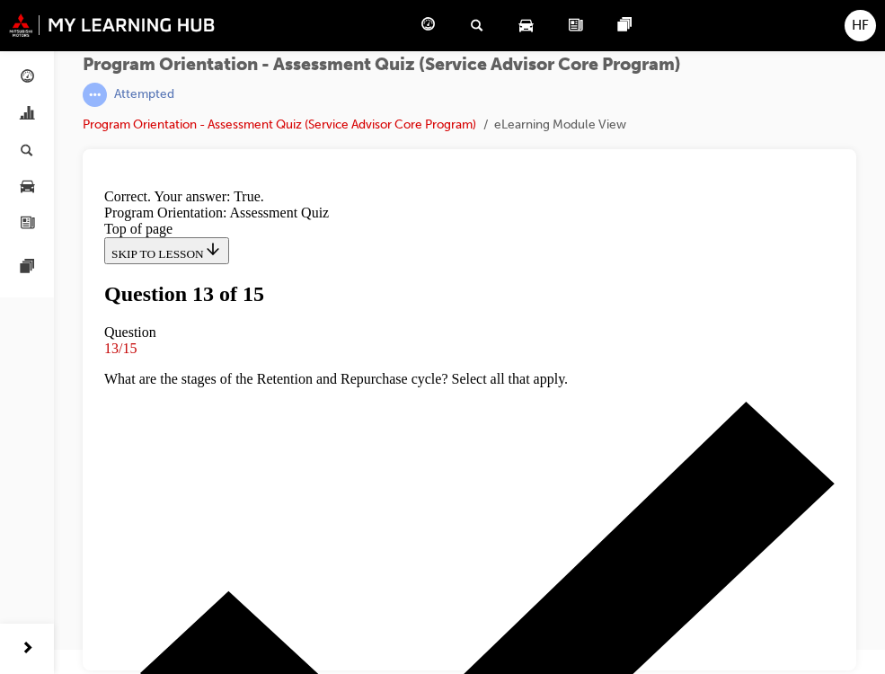
scroll to position [400, 0]
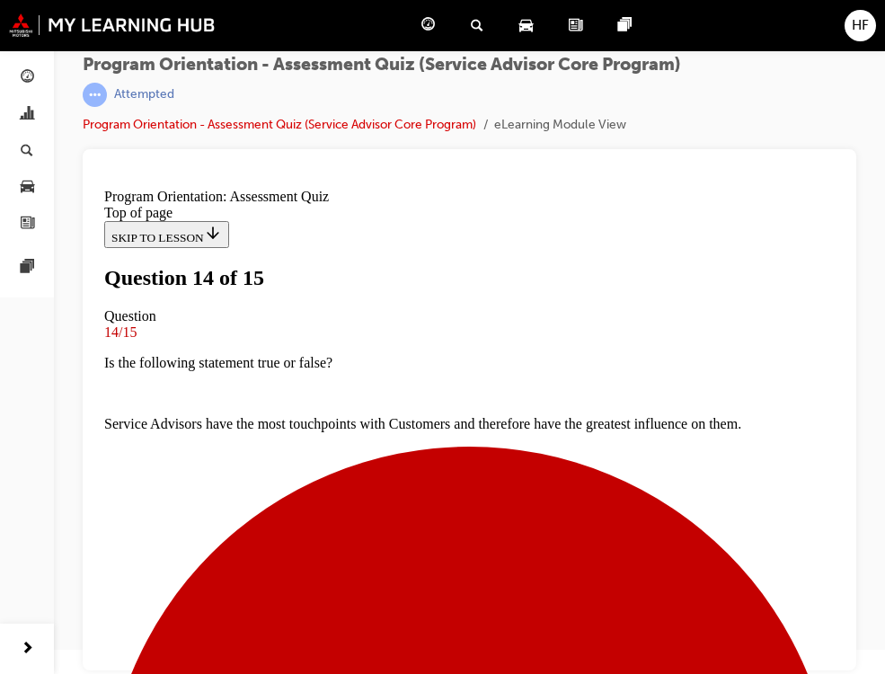
scroll to position [270, 0]
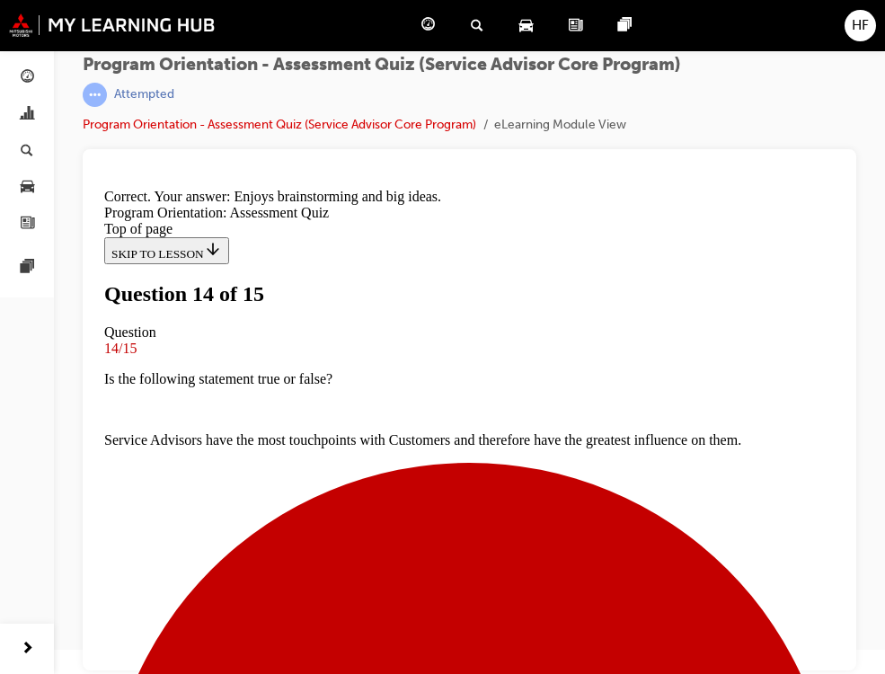
scroll to position [457, 0]
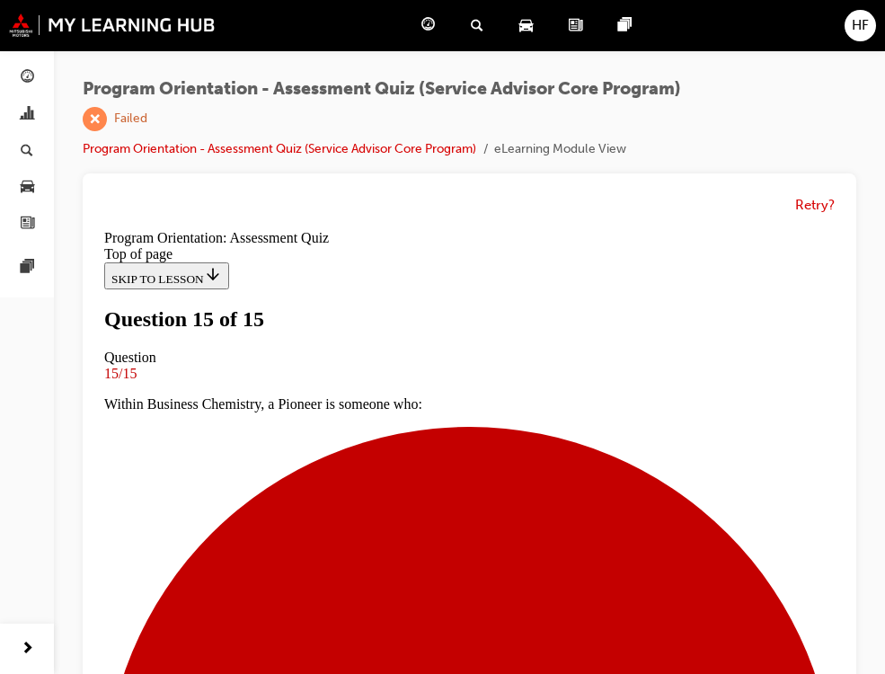
scroll to position [180, 0]
drag, startPoint x: 807, startPoint y: 204, endPoint x: 814, endPoint y: 212, distance: 10.8
click at [811, 207] on button "Retry?" at bounding box center [815, 205] width 40 height 21
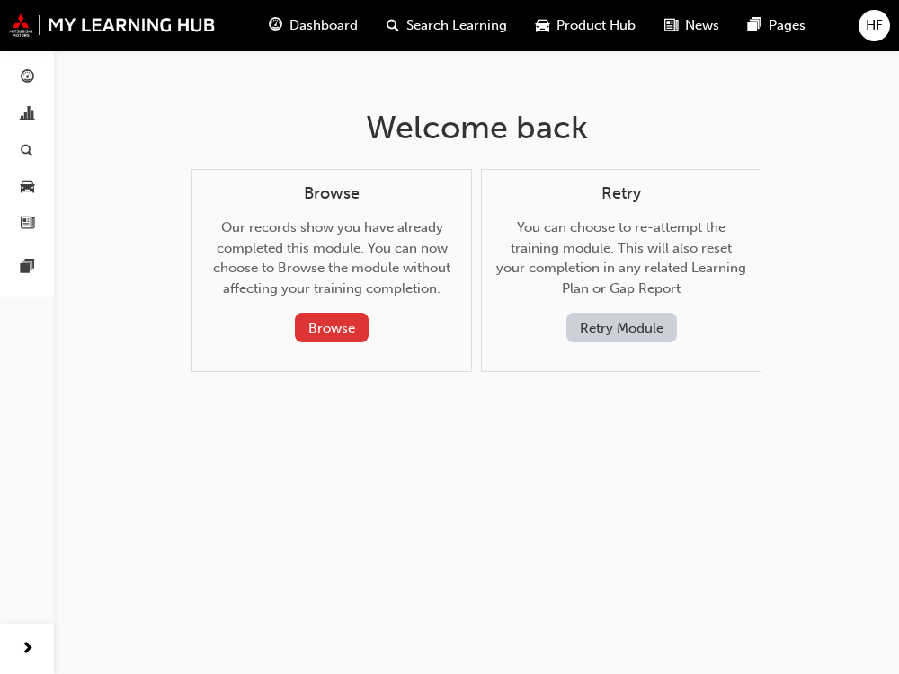
click at [314, 332] on button "Browse" at bounding box center [332, 328] width 74 height 30
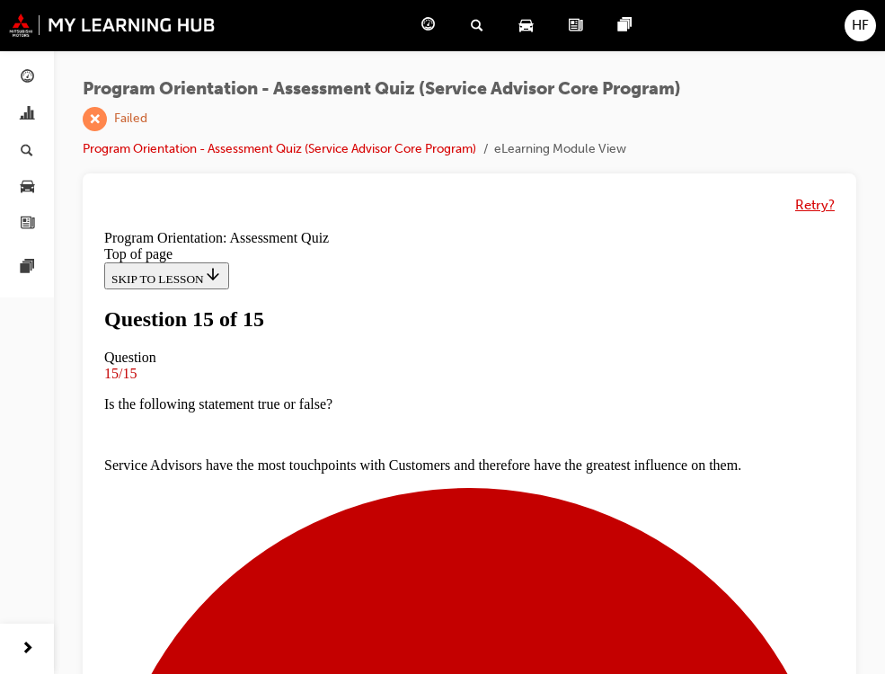
scroll to position [41, 0]
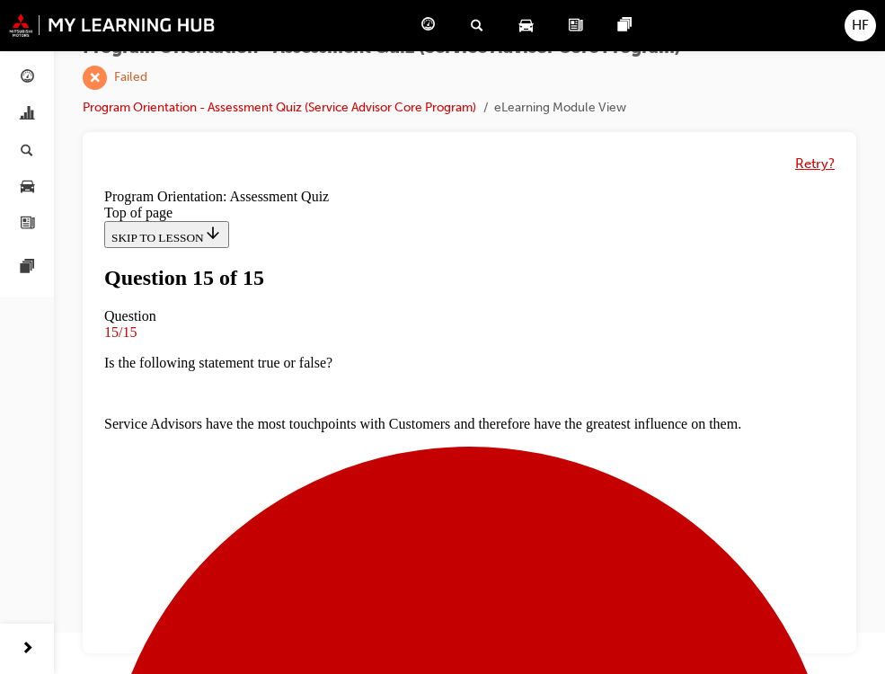
click at [816, 157] on div "Retry?" at bounding box center [469, 163] width 745 height 35
click at [811, 162] on button "Retry?" at bounding box center [815, 164] width 40 height 21
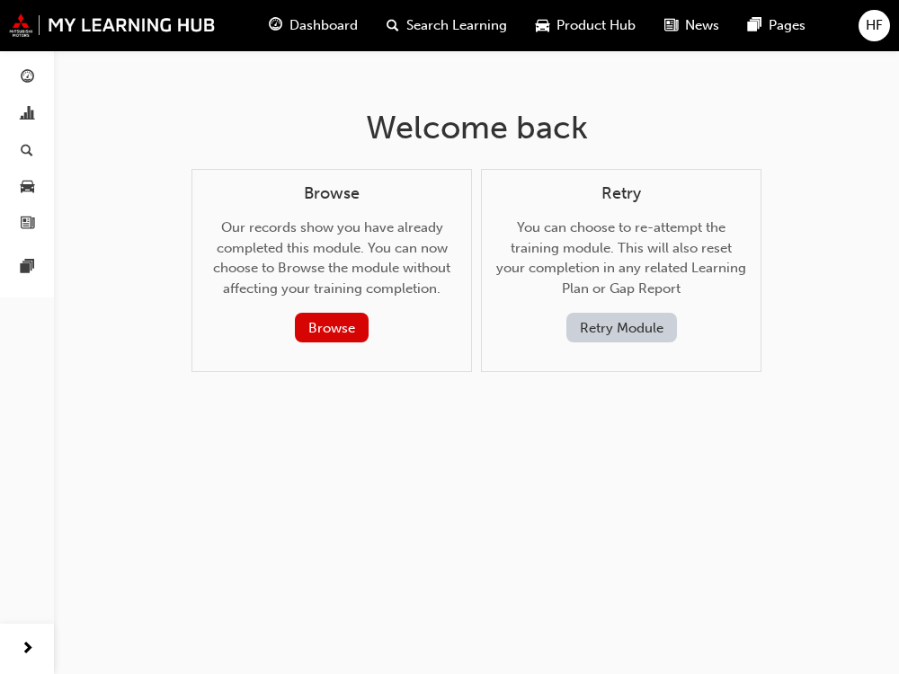
click at [636, 328] on button "Retry Module" at bounding box center [621, 328] width 111 height 30
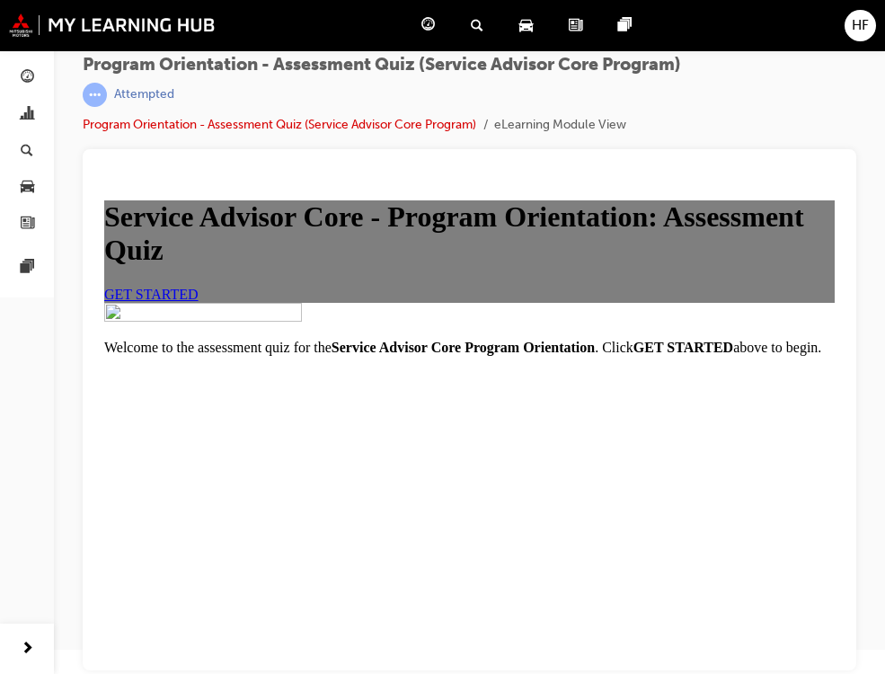
click at [199, 302] on span "GET STARTED" at bounding box center [151, 294] width 94 height 15
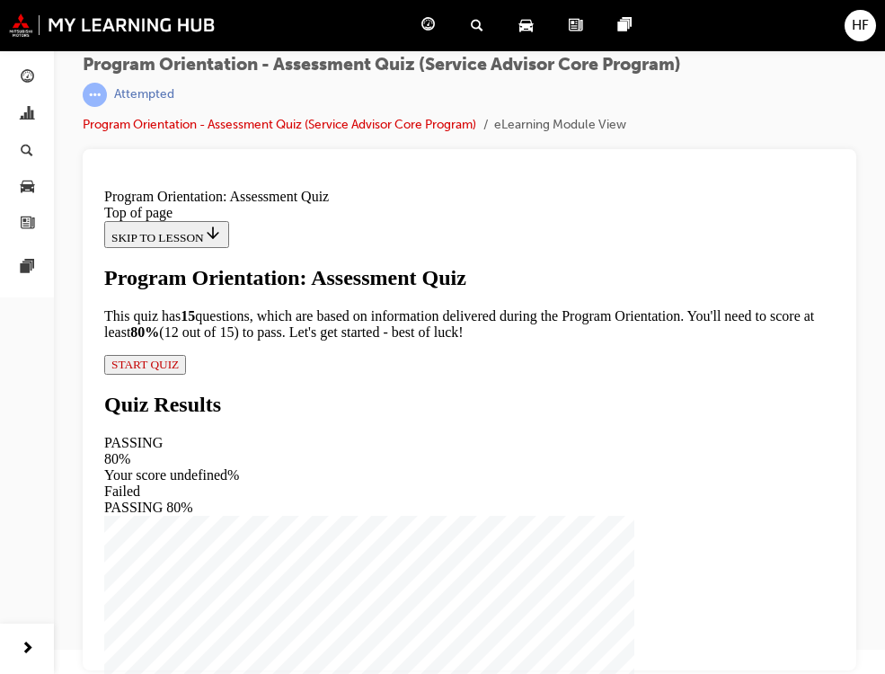
click at [179, 371] on span "START QUIZ" at bounding box center [144, 364] width 67 height 13
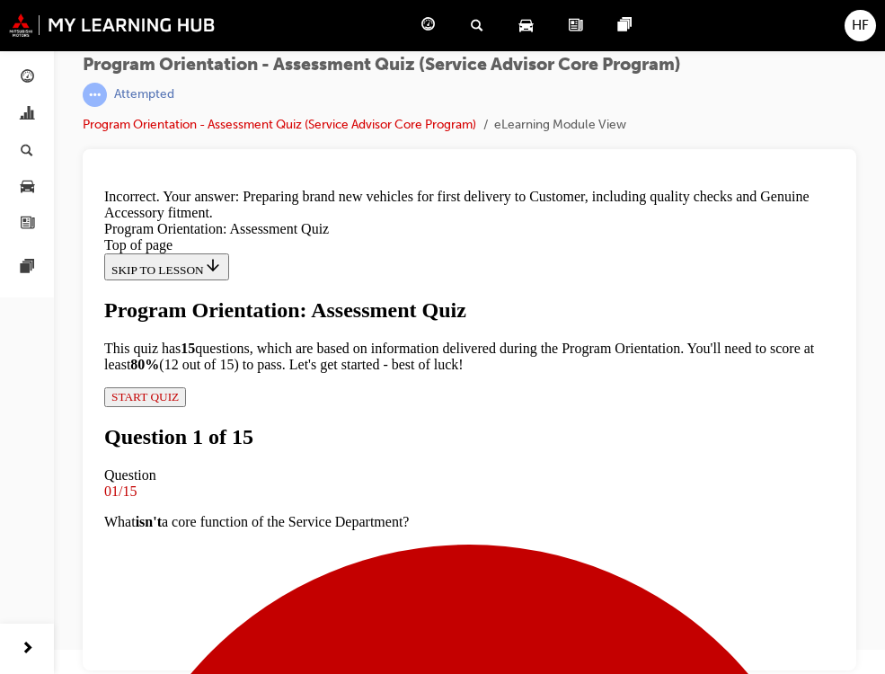
drag, startPoint x: 445, startPoint y: 587, endPoint x: 545, endPoint y: 587, distance: 99.7
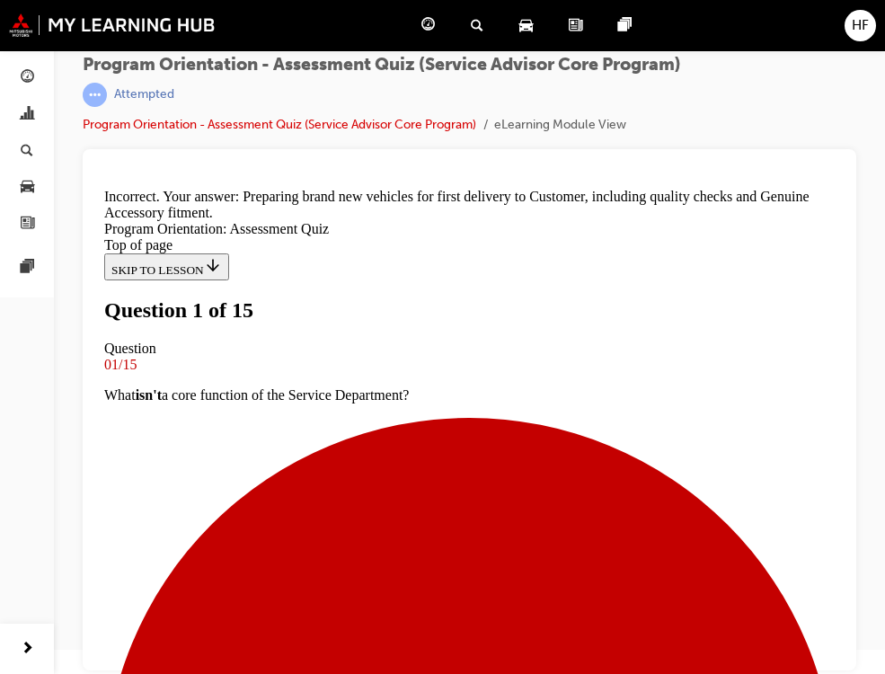
drag, startPoint x: 288, startPoint y: 288, endPoint x: 289, endPoint y: 350, distance: 62.0
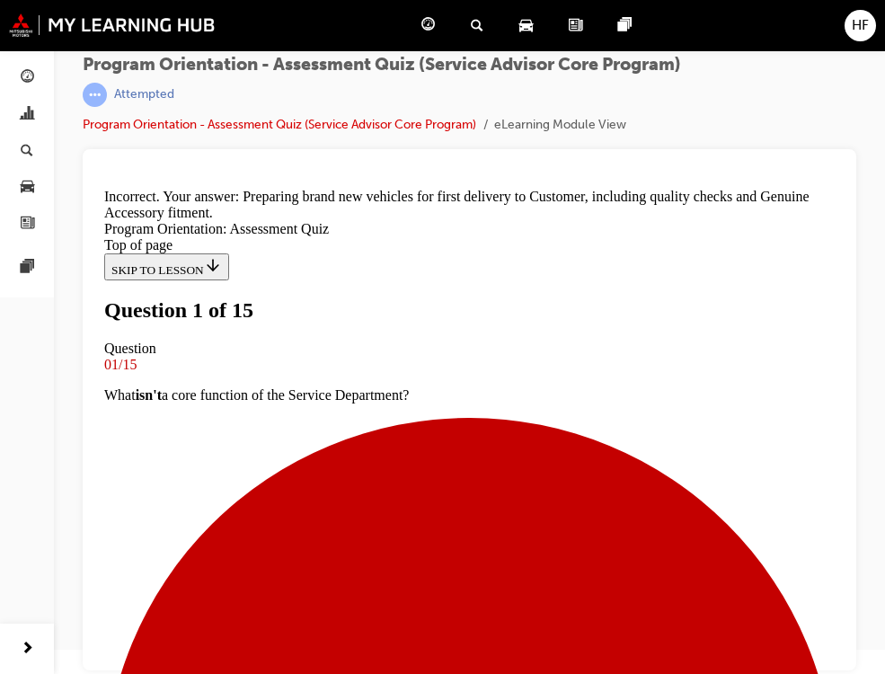
drag, startPoint x: 288, startPoint y: 593, endPoint x: 369, endPoint y: 588, distance: 82.0
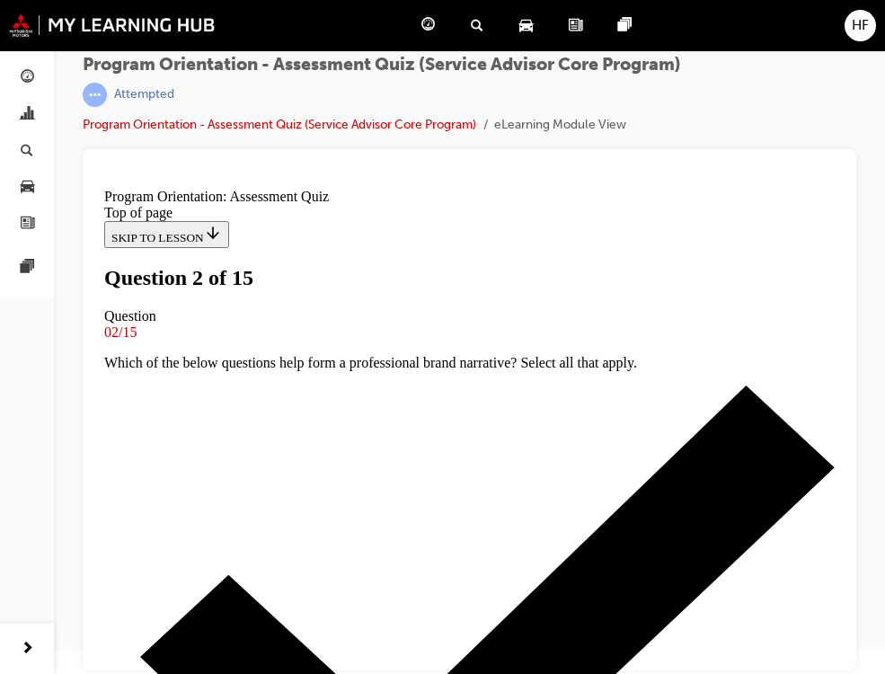
drag, startPoint x: 280, startPoint y: 291, endPoint x: 357, endPoint y: 320, distance: 81.6
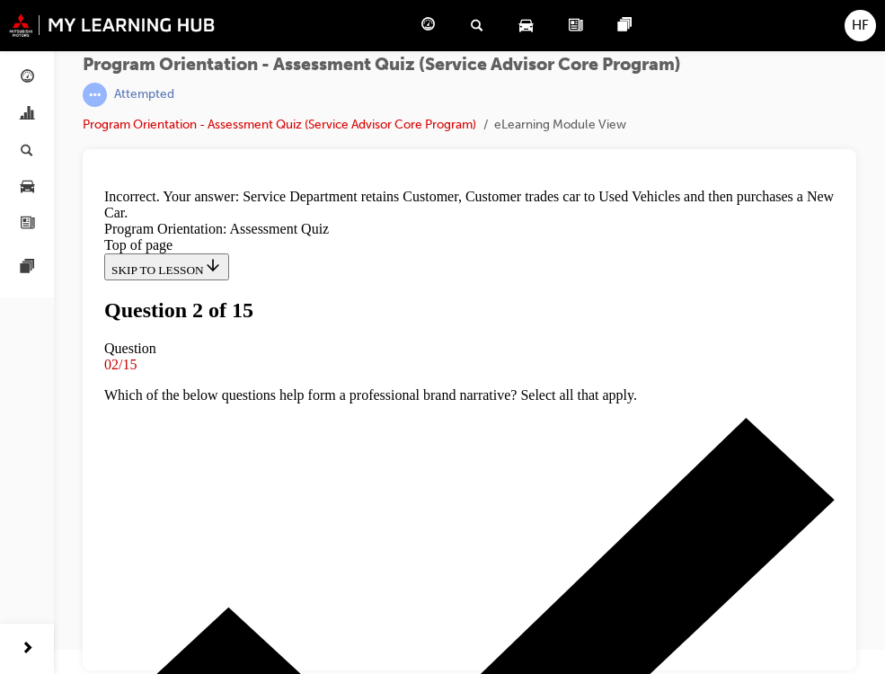
scroll to position [488, 0]
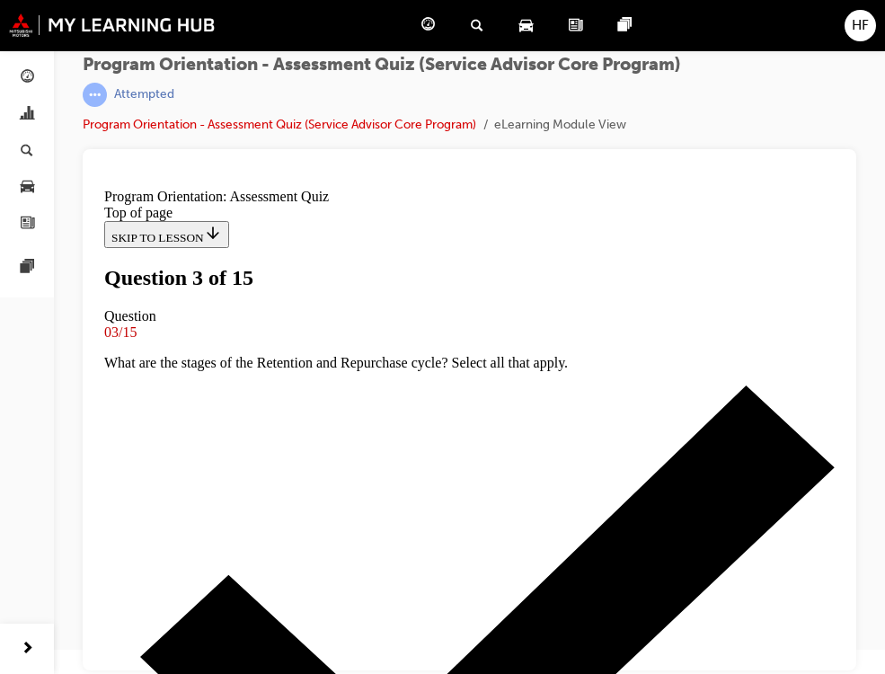
scroll to position [180, 0]
